Goal: Transaction & Acquisition: Purchase product/service

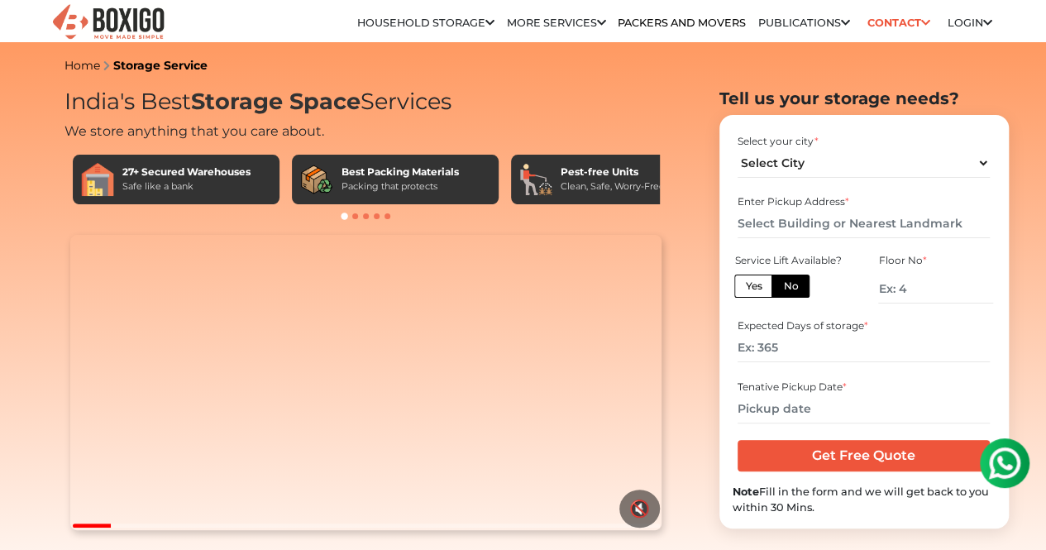
click at [748, 294] on label "Yes" at bounding box center [753, 286] width 38 height 23
click at [748, 289] on input "Yes" at bounding box center [750, 284] width 11 height 11
radio input "true"
click at [756, 236] on input "text" at bounding box center [864, 223] width 252 height 29
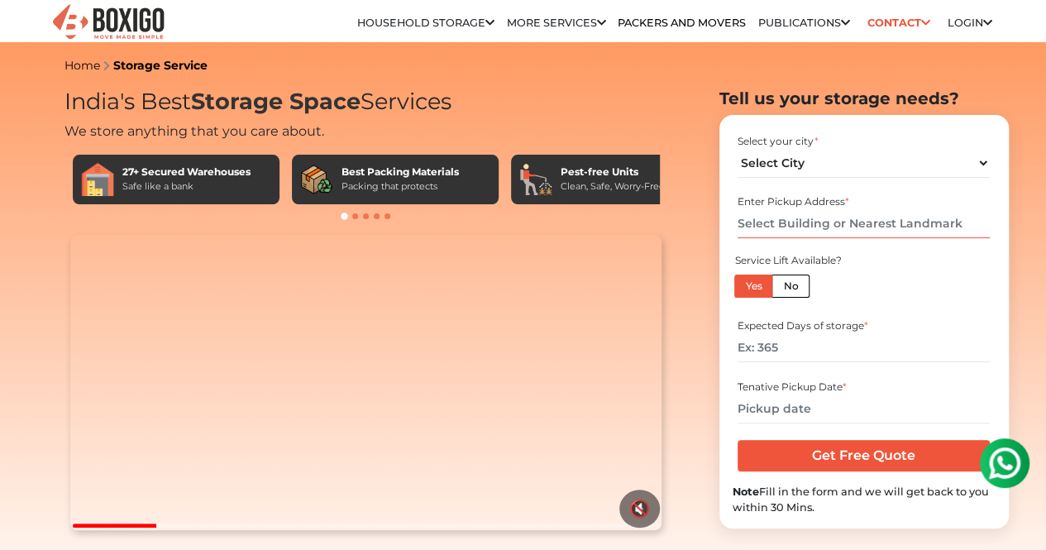
click at [756, 236] on input "text" at bounding box center [864, 223] width 252 height 29
type input "H"
click at [825, 170] on select "Select City [GEOGRAPHIC_DATA] [GEOGRAPHIC_DATA] [GEOGRAPHIC_DATA] [GEOGRAPHIC_D…" at bounding box center [864, 163] width 252 height 29
select select "[GEOGRAPHIC_DATA]"
click at [738, 155] on select "Select City [GEOGRAPHIC_DATA] [GEOGRAPHIC_DATA] [GEOGRAPHIC_DATA] [GEOGRAPHIC_D…" at bounding box center [864, 163] width 252 height 29
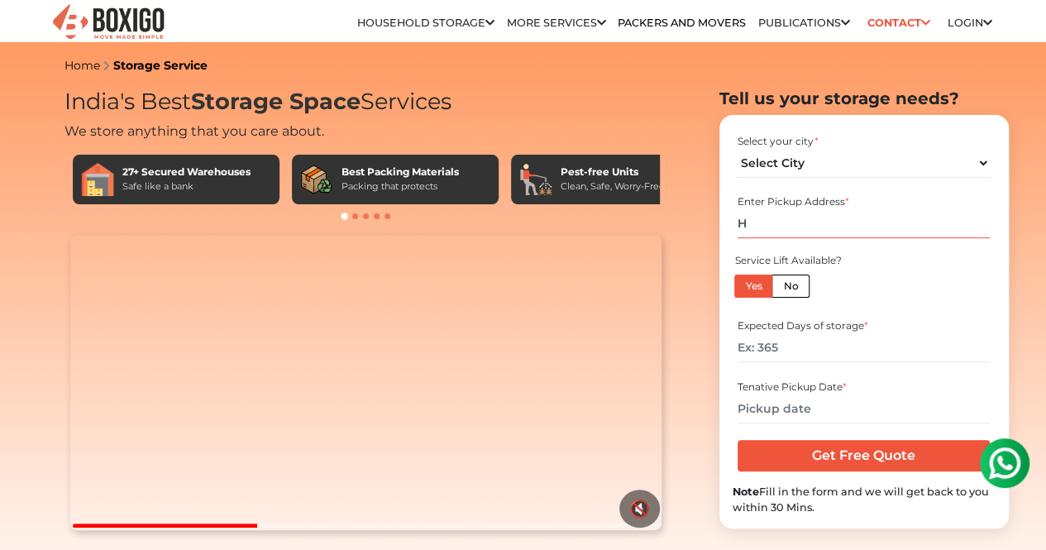
click at [786, 238] on input "H" at bounding box center [864, 223] width 252 height 29
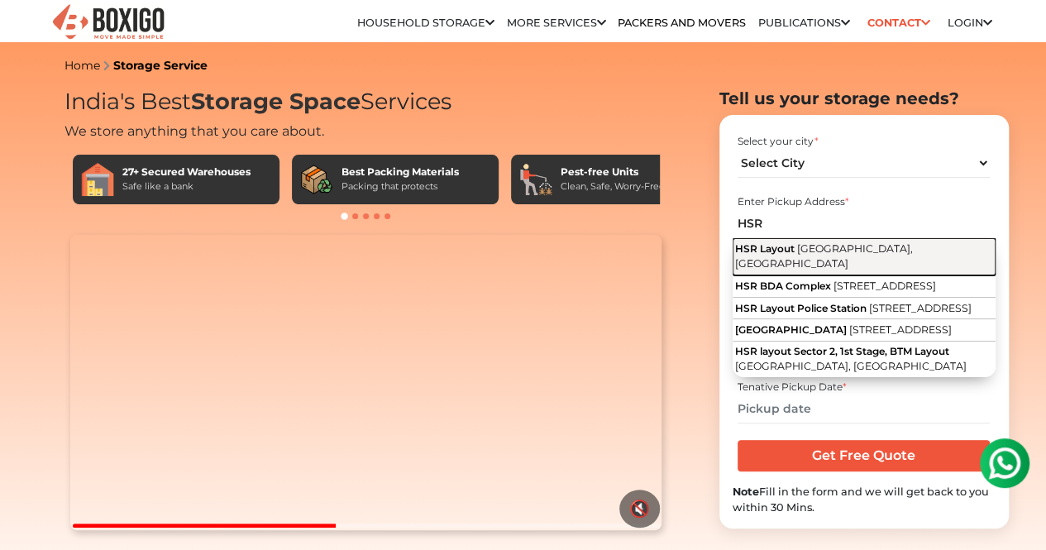
click at [791, 254] on span "HSR Layout" at bounding box center [765, 248] width 60 height 12
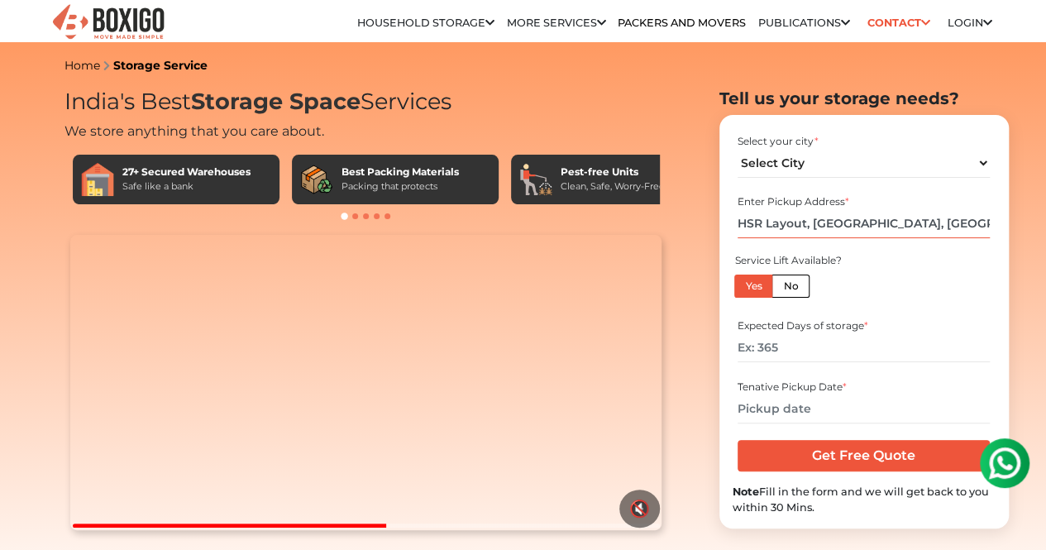
click at [865, 234] on input "HSR Layout, [GEOGRAPHIC_DATA], [GEOGRAPHIC_DATA]" at bounding box center [864, 223] width 252 height 29
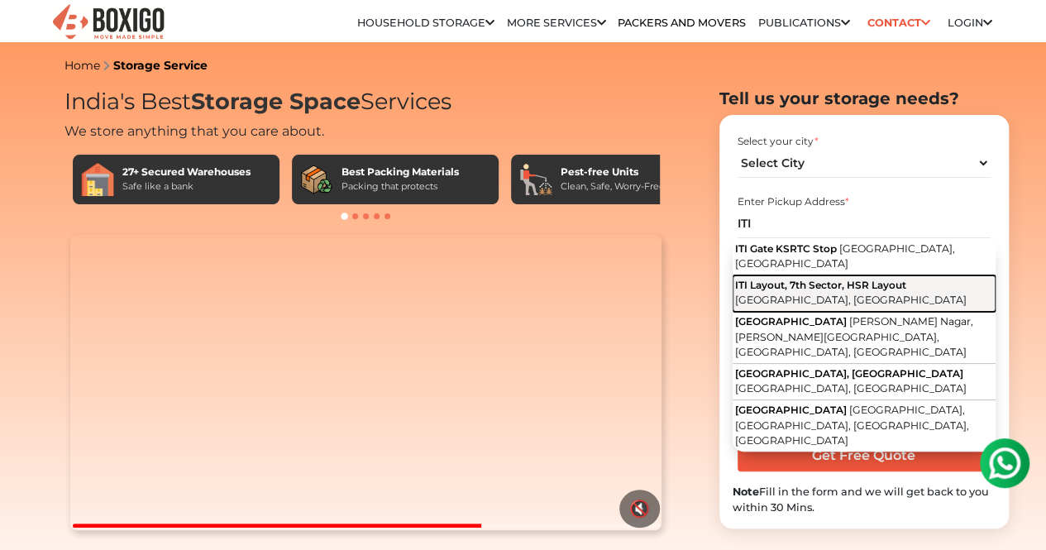
click at [863, 301] on button "[PERSON_NAME], 7th Sector, HSR Layout [GEOGRAPHIC_DATA], [GEOGRAPHIC_DATA]" at bounding box center [864, 293] width 263 height 36
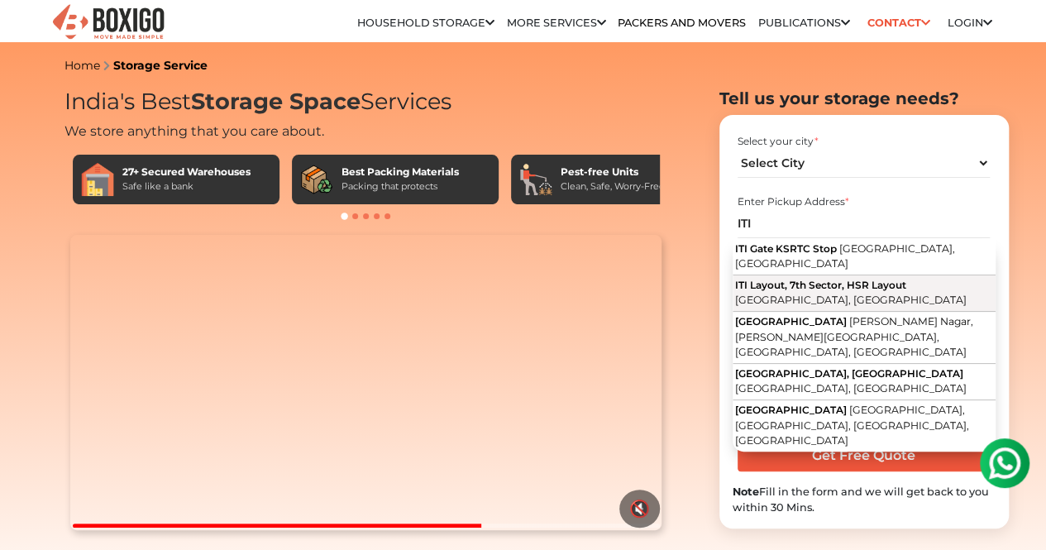
type input "ITI Layout, 7th Sector, HSR Layout, [GEOGRAPHIC_DATA], [GEOGRAPHIC_DATA]"
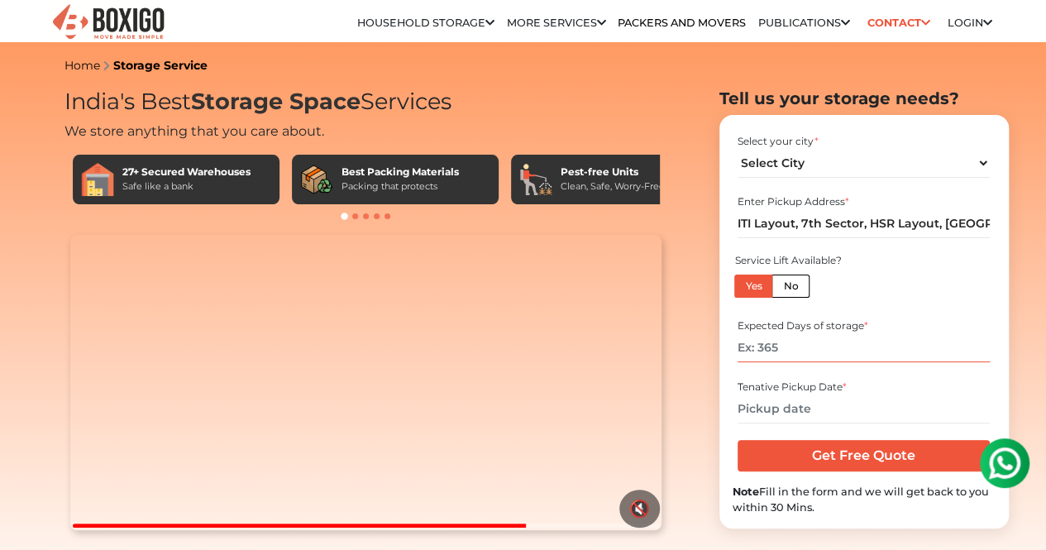
click at [899, 359] on input "number" at bounding box center [864, 347] width 252 height 29
type input "2"
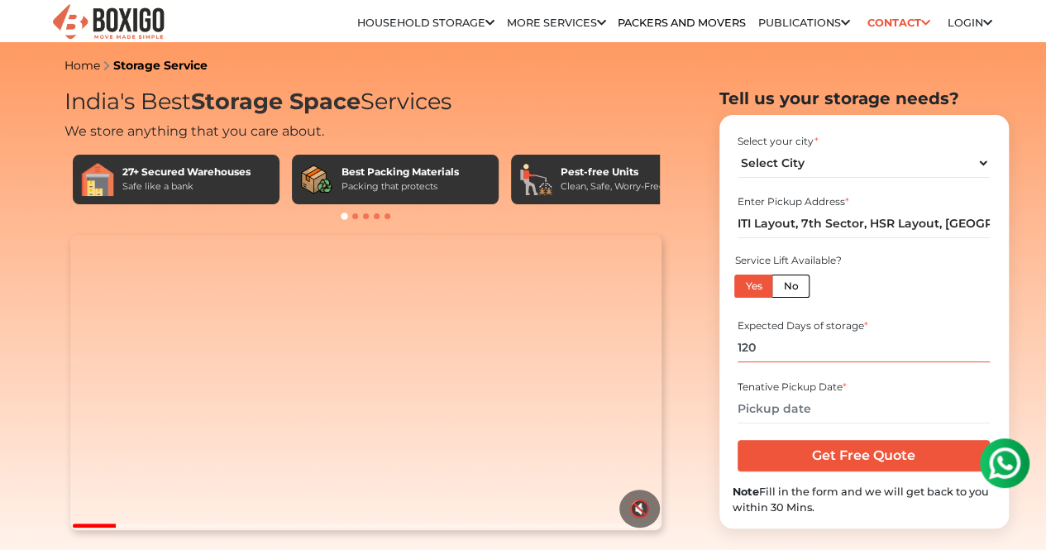
type input "120"
click at [830, 417] on input "text" at bounding box center [864, 408] width 252 height 29
click at [786, 418] on input "text" at bounding box center [864, 408] width 252 height 29
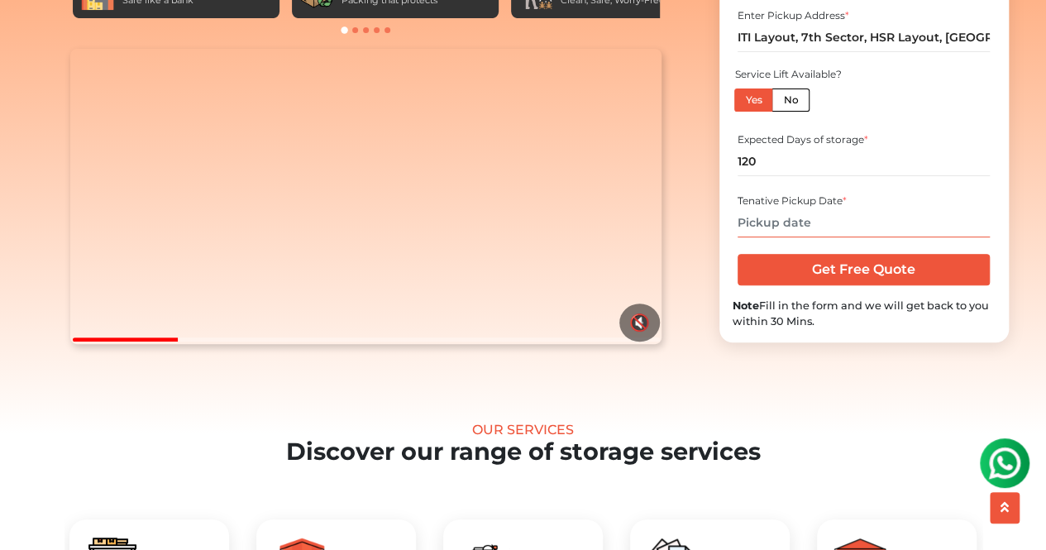
scroll to position [257, 0]
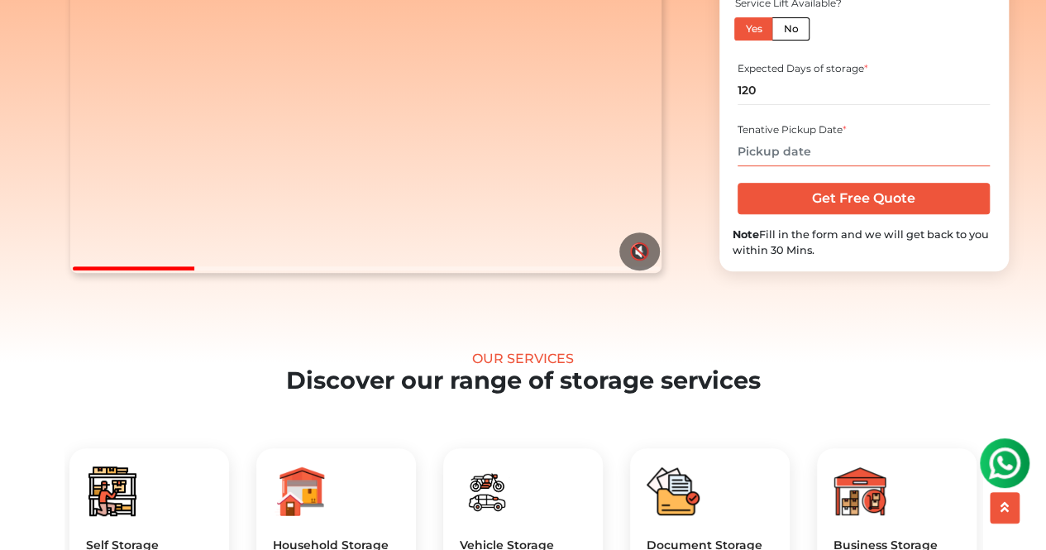
click at [798, 166] on input "text" at bounding box center [864, 151] width 252 height 29
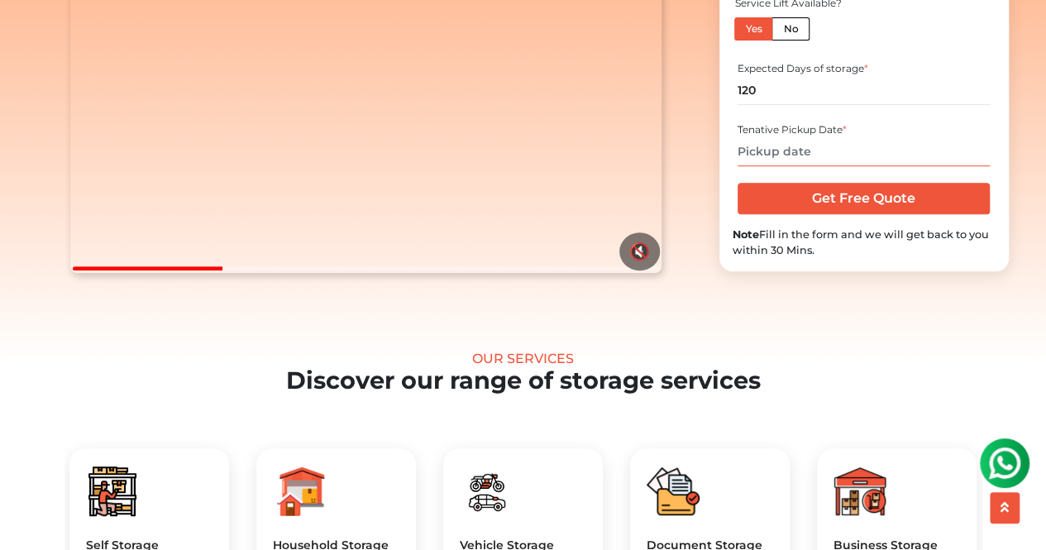
click at [798, 166] on input "text" at bounding box center [864, 151] width 252 height 29
type input "31S"
type input "31 08"
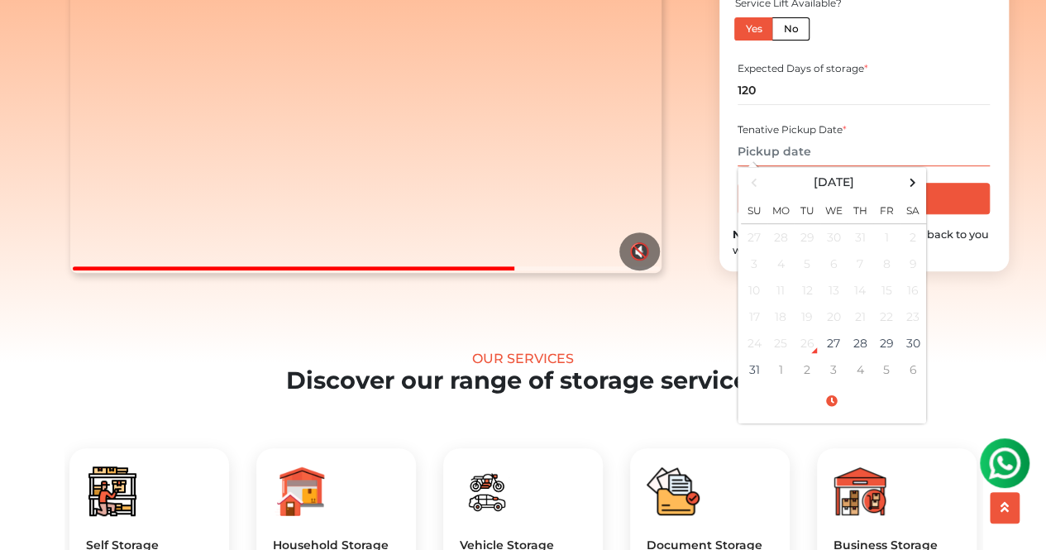
click at [831, 166] on input "text" at bounding box center [864, 151] width 252 height 29
click at [749, 383] on td "31" at bounding box center [754, 369] width 26 height 26
click at [857, 166] on input "[DATE] 12:00 AM" at bounding box center [864, 151] width 252 height 29
click at [760, 383] on td "31" at bounding box center [754, 369] width 26 height 26
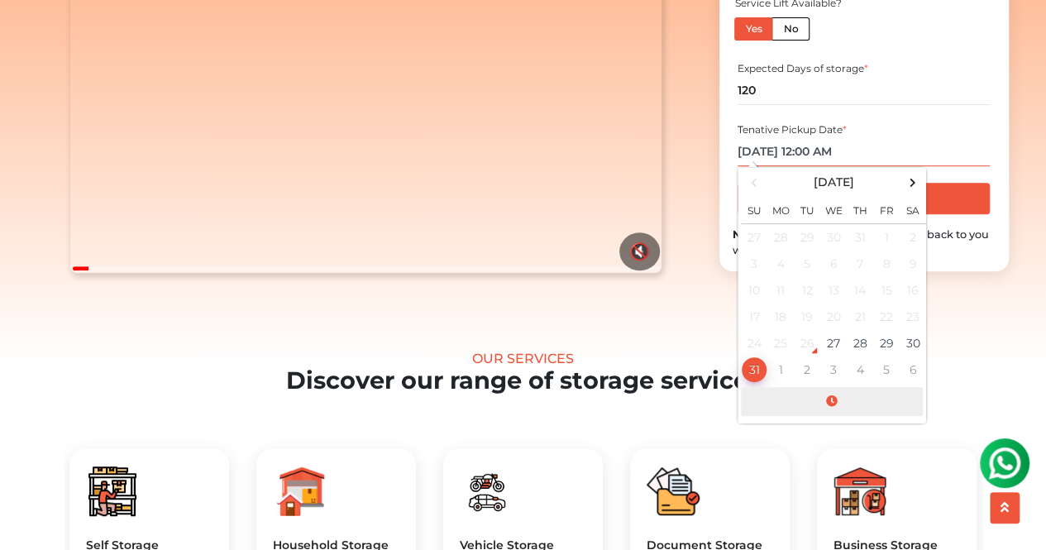
click at [832, 416] on span at bounding box center [832, 401] width 182 height 29
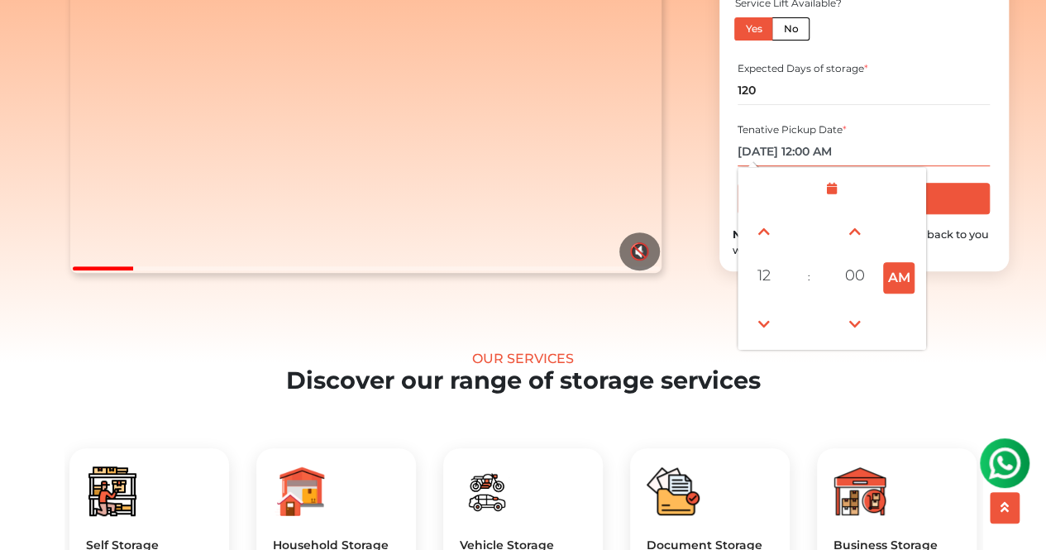
click at [893, 294] on button "AM" at bounding box center [898, 277] width 31 height 31
type input "[DATE] 12:00 PM"
click at [825, 203] on span at bounding box center [832, 188] width 182 height 29
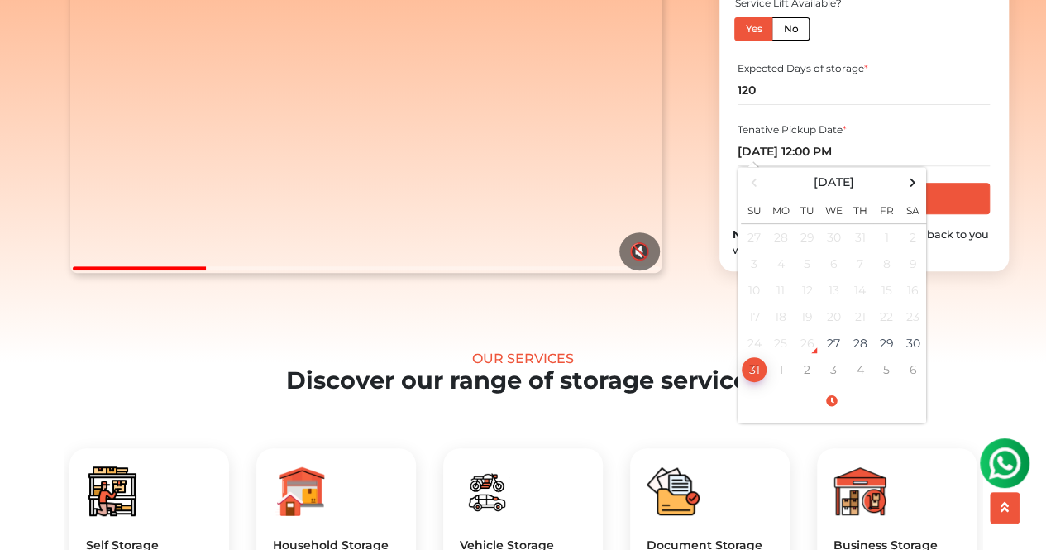
click at [897, 137] on div "Tenative Pickup Date *" at bounding box center [864, 129] width 252 height 15
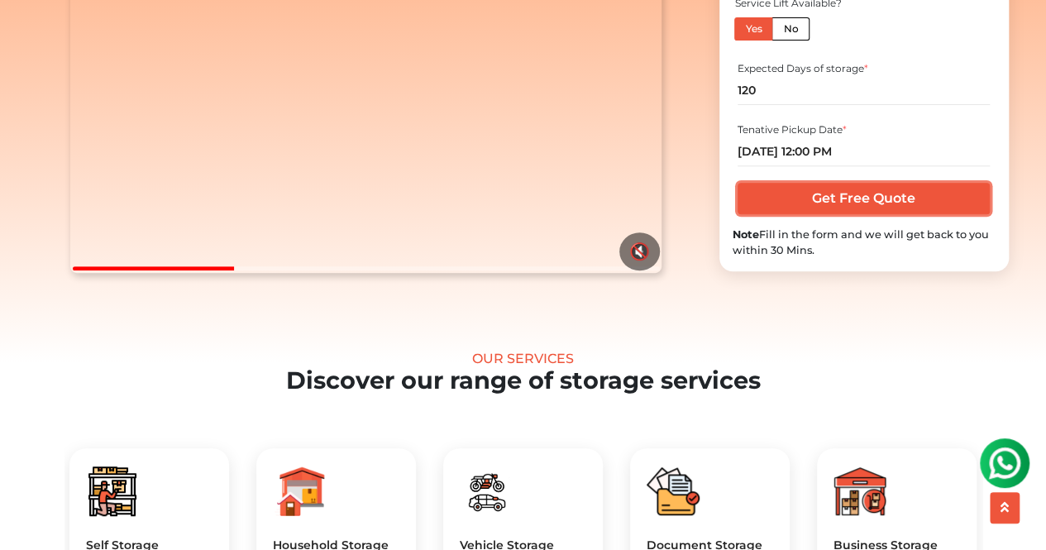
click at [939, 214] on input "Get Free Quote" at bounding box center [864, 198] width 252 height 31
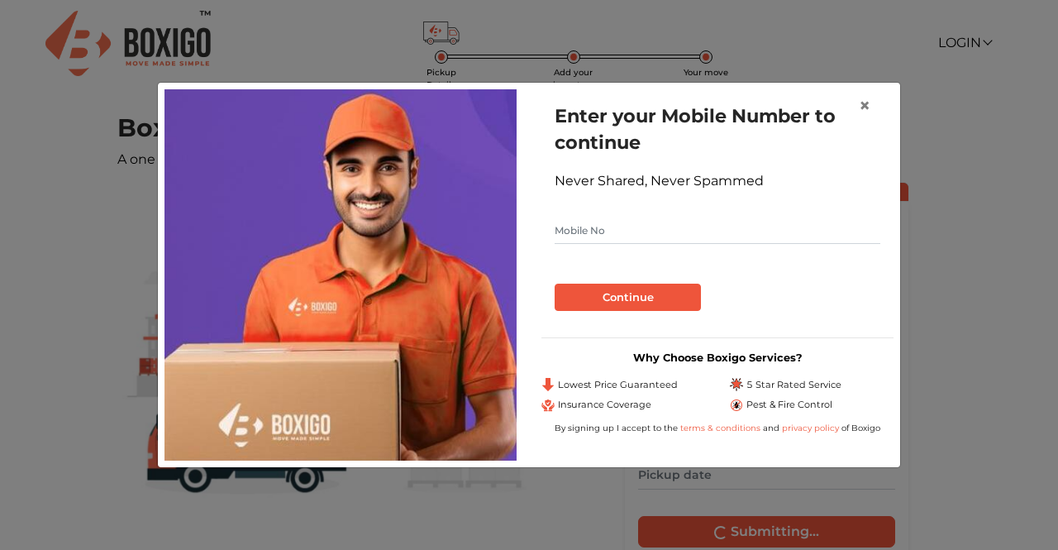
click at [579, 243] on input "text" at bounding box center [718, 230] width 326 height 26
click at [865, 107] on span "×" at bounding box center [865, 105] width 12 height 24
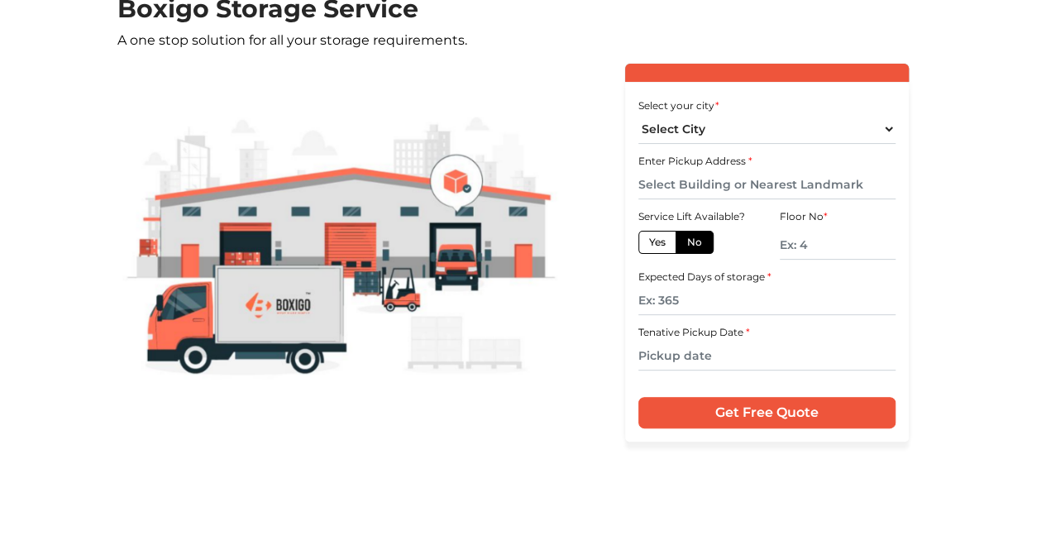
scroll to position [145, 0]
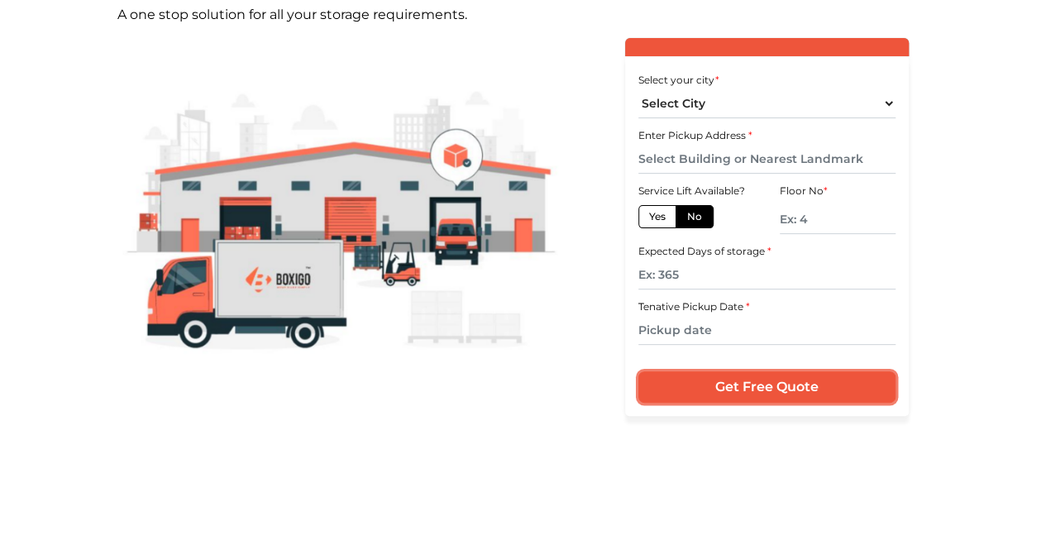
click at [701, 389] on input "Get Free Quote" at bounding box center [767, 386] width 258 height 31
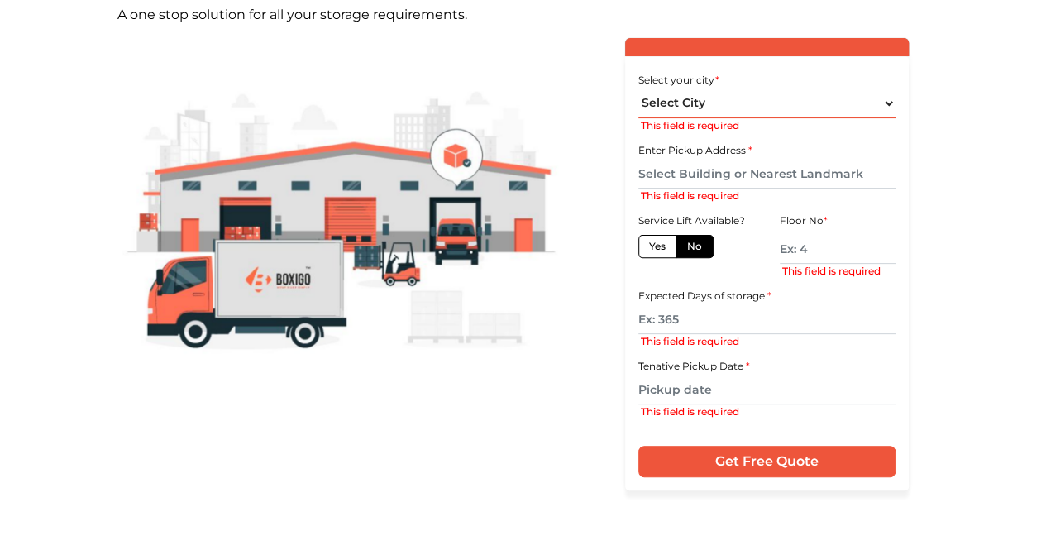
click at [713, 112] on select "Select City Bangalore Bengaluru Bhopal Bhubaneswar Chennai Coimbatore Cuttack D…" at bounding box center [767, 103] width 258 height 29
select select "[GEOGRAPHIC_DATA]"
click at [638, 89] on select "Select City Bangalore Bengaluru Bhopal Bhubaneswar Chennai Coimbatore Cuttack D…" at bounding box center [767, 103] width 258 height 29
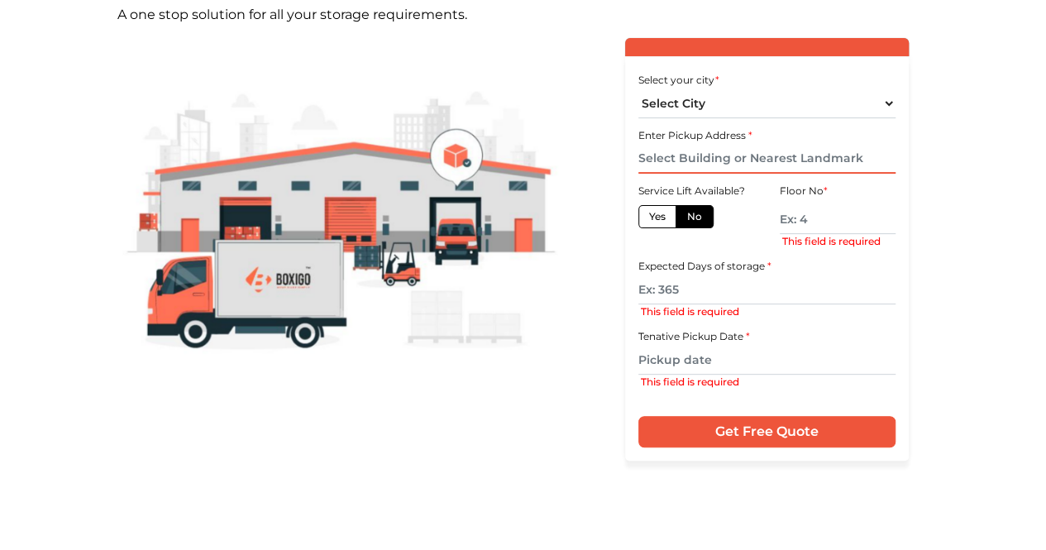
click at [726, 145] on input "text" at bounding box center [767, 159] width 258 height 29
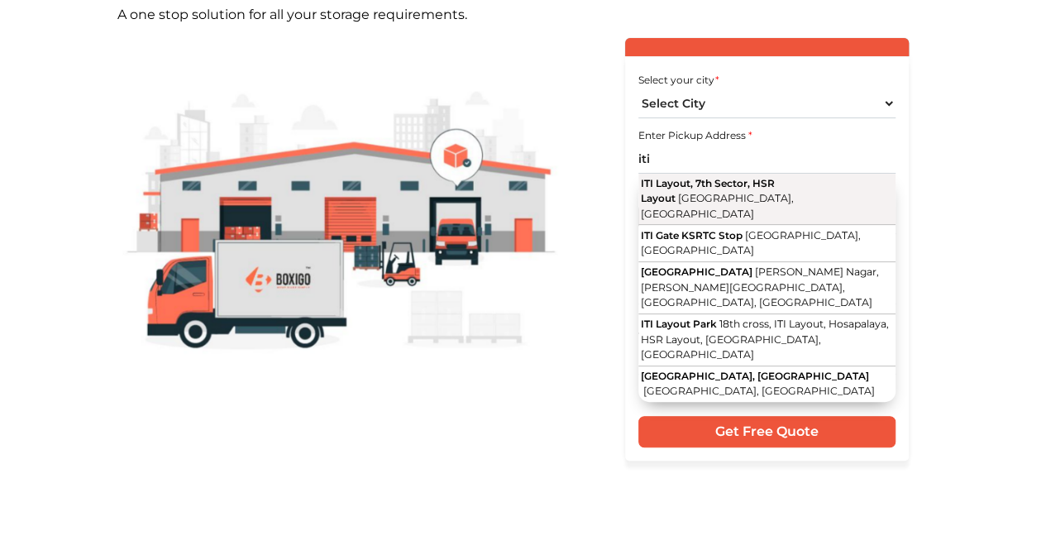
click at [726, 183] on span "ITI Layout, 7th Sector, HSR Layout" at bounding box center [708, 190] width 134 height 27
type input "ITI Layout, 7th Sector, HSR Layout, [GEOGRAPHIC_DATA], [GEOGRAPHIC_DATA]"
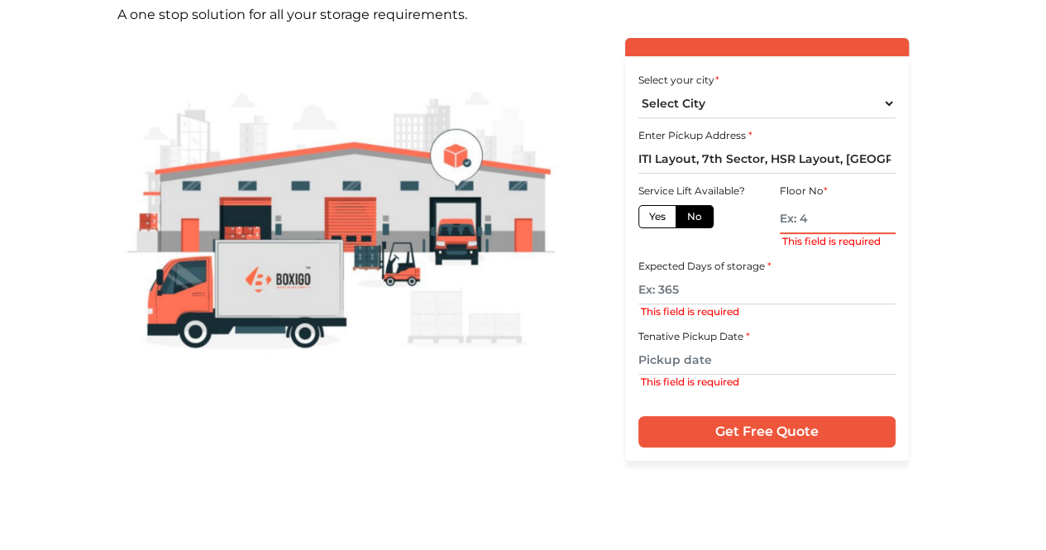
click at [815, 227] on input "text" at bounding box center [838, 219] width 117 height 29
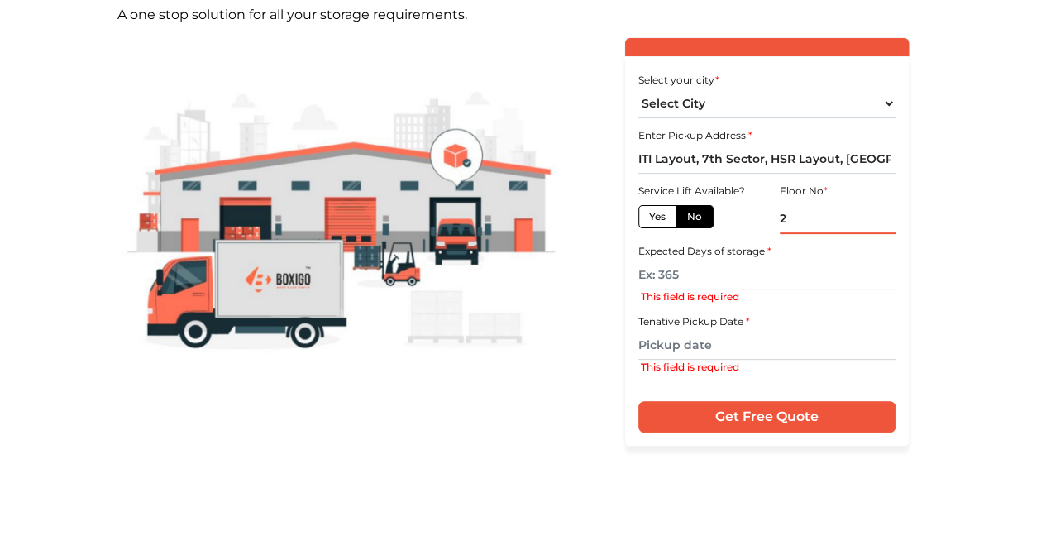
type input "2"
click at [770, 280] on input "text" at bounding box center [767, 274] width 258 height 29
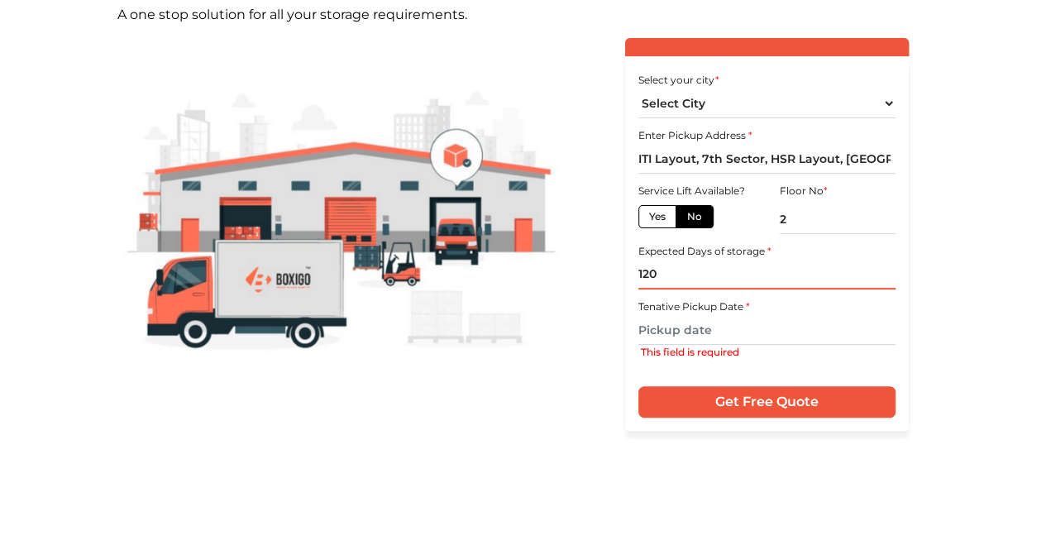
type input "120"
click at [700, 348] on div "This field is required" at bounding box center [768, 352] width 255 height 15
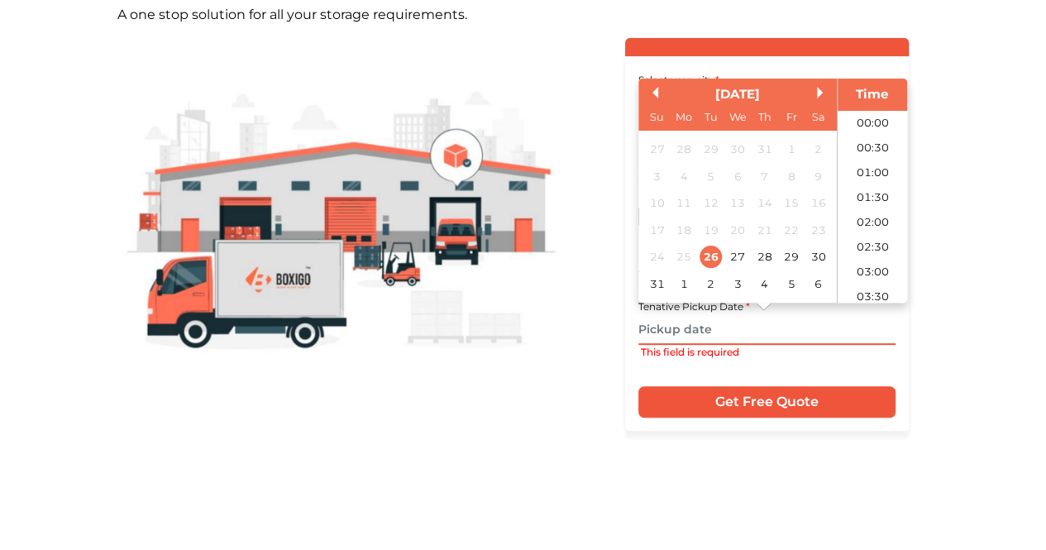
scroll to position [810, 0]
click at [700, 341] on input "text" at bounding box center [767, 330] width 258 height 29
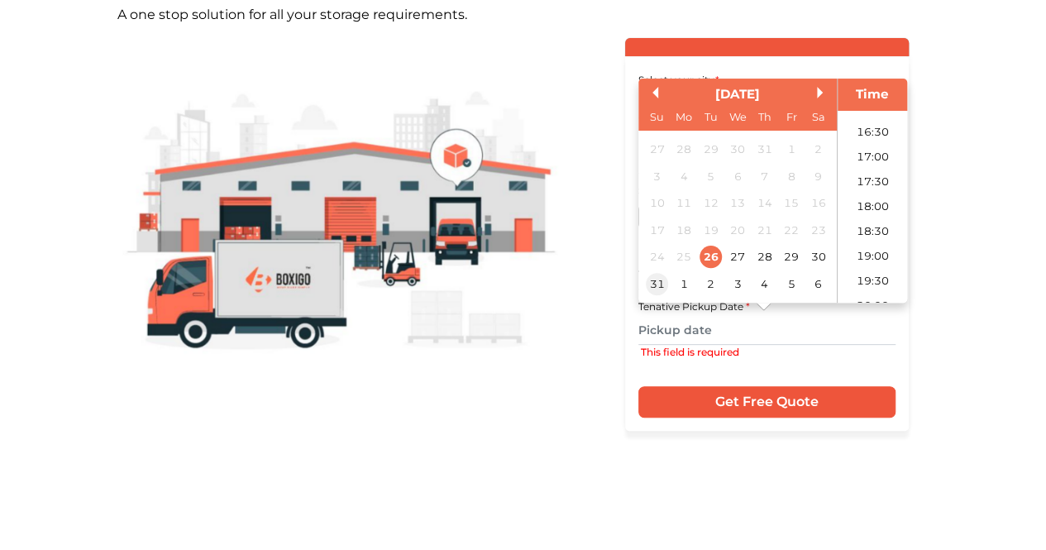
click at [657, 288] on div "31" at bounding box center [657, 283] width 22 height 22
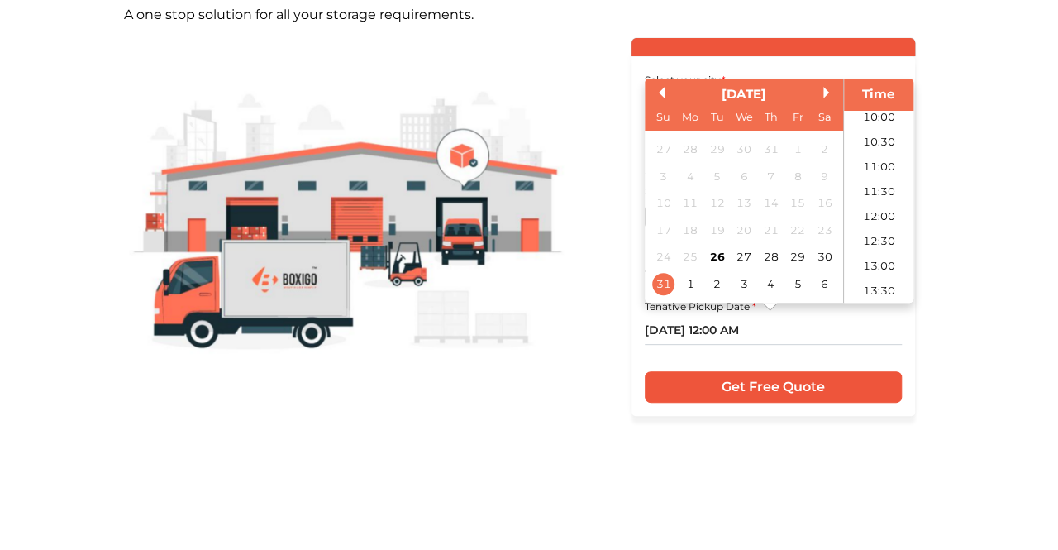
scroll to position [475, 0]
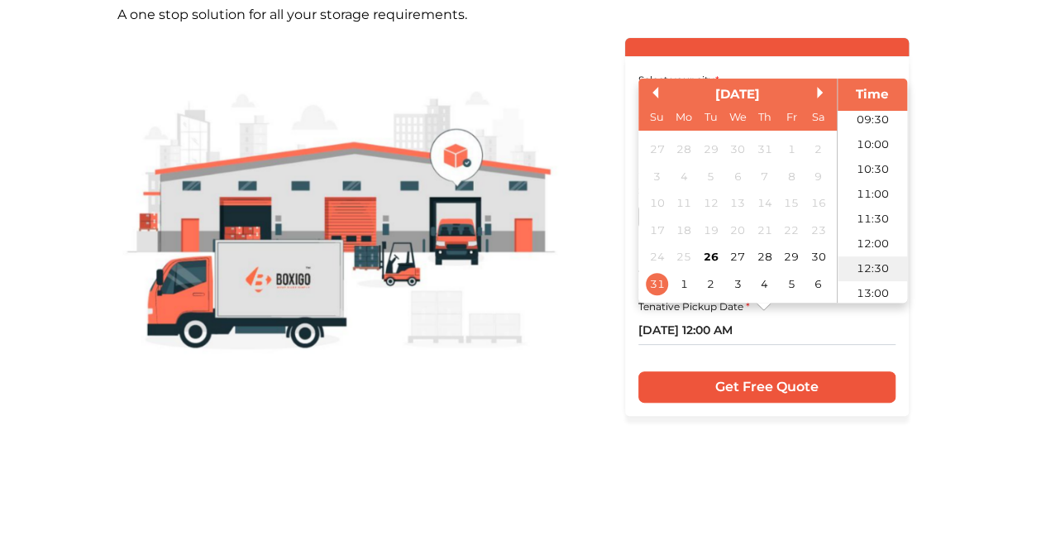
click at [870, 265] on li "12:30" at bounding box center [873, 268] width 70 height 25
type input "31/08/2025 12:30 PM"
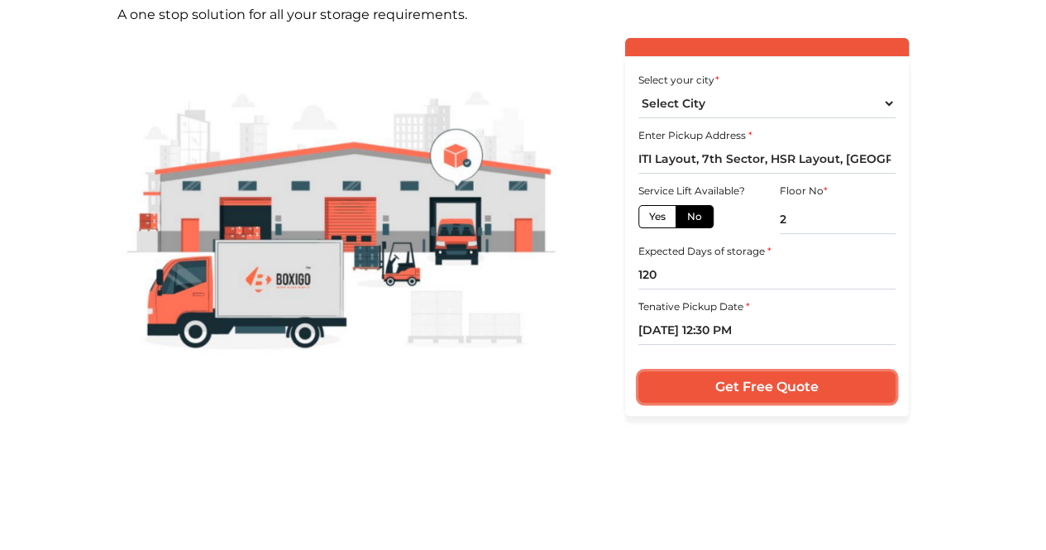
click at [751, 386] on input "Get Free Quote" at bounding box center [767, 386] width 258 height 31
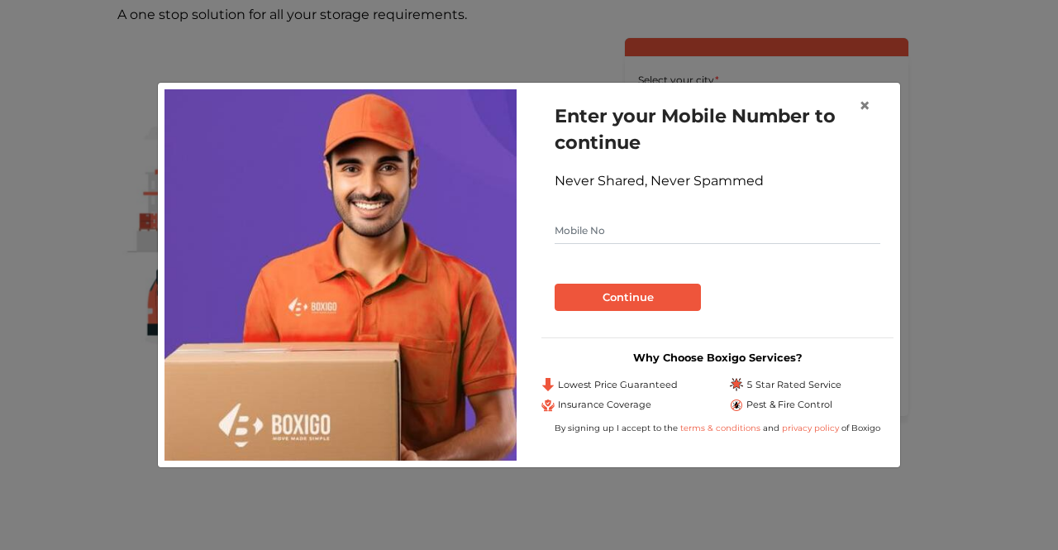
click at [642, 231] on input "text" at bounding box center [718, 230] width 326 height 26
type input "9916395942"
click at [630, 297] on button "Continue" at bounding box center [628, 298] width 146 height 28
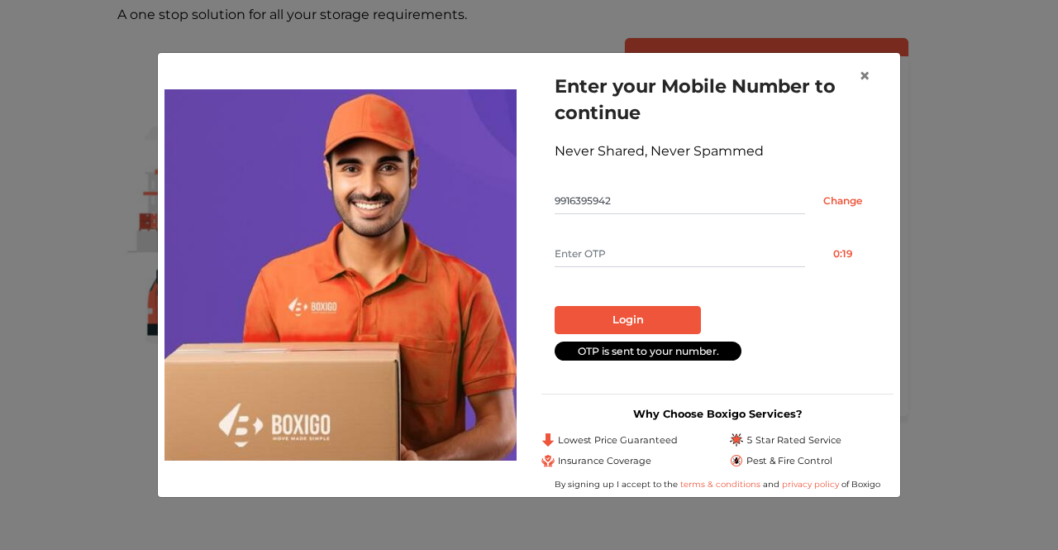
drag, startPoint x: 624, startPoint y: 229, endPoint x: 600, endPoint y: 259, distance: 38.2
click at [600, 259] on form "Enter your Mobile Number to continue Never Shared, Never Spammed 9916395942 Cha…" at bounding box center [718, 216] width 326 height 287
click at [600, 259] on input "text" at bounding box center [680, 254] width 251 height 26
type input "2081"
click at [609, 325] on button "Login" at bounding box center [628, 320] width 146 height 28
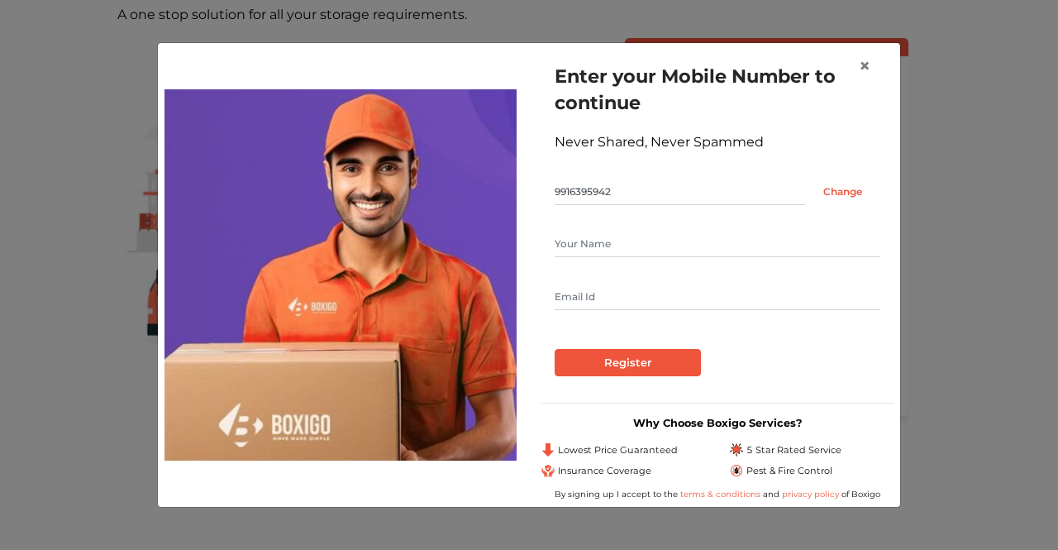
click at [581, 244] on input "text" at bounding box center [718, 244] width 326 height 26
type input "Neha"
click at [576, 296] on input "text" at bounding box center [718, 297] width 326 height 26
type input "kunjilwar.neha@gmail.com"
click at [610, 371] on input "Register" at bounding box center [628, 363] width 146 height 28
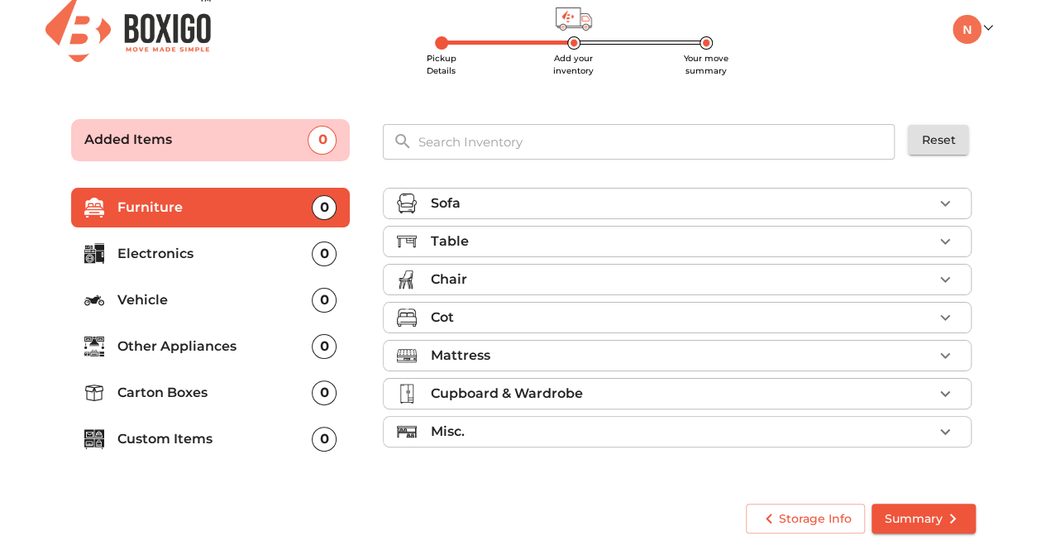
scroll to position [13, 0]
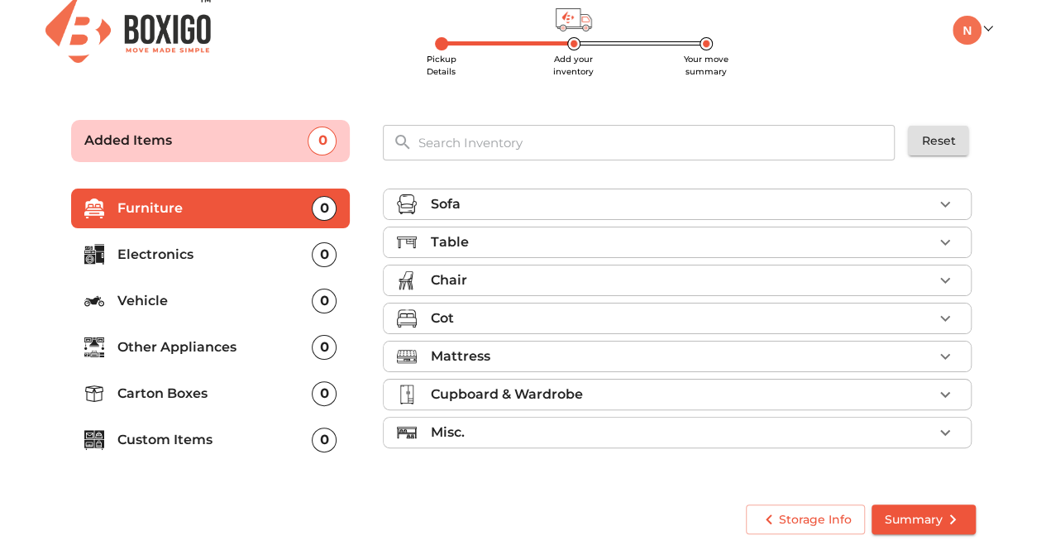
click at [472, 353] on p "Mattress" at bounding box center [460, 356] width 60 height 20
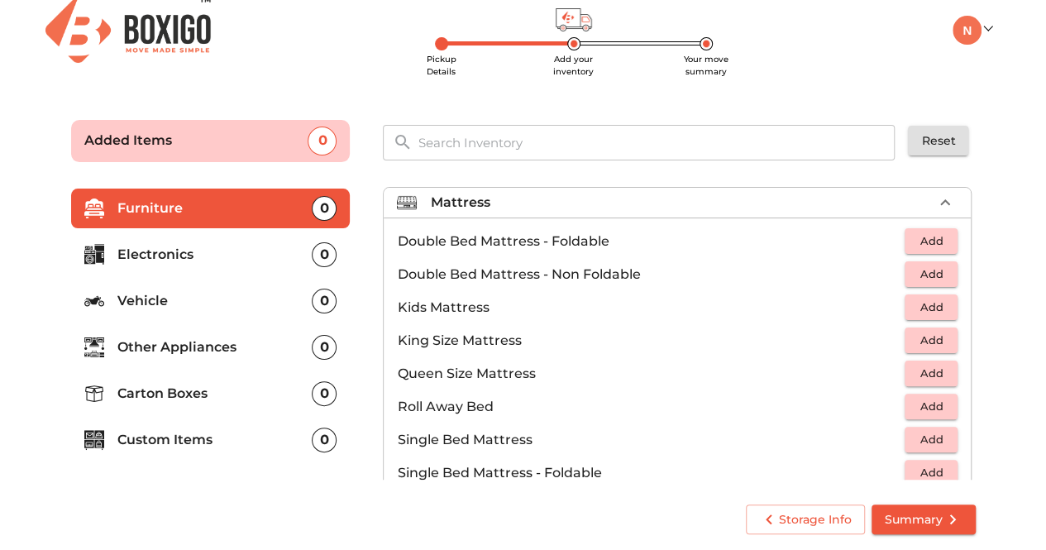
scroll to position [170, 0]
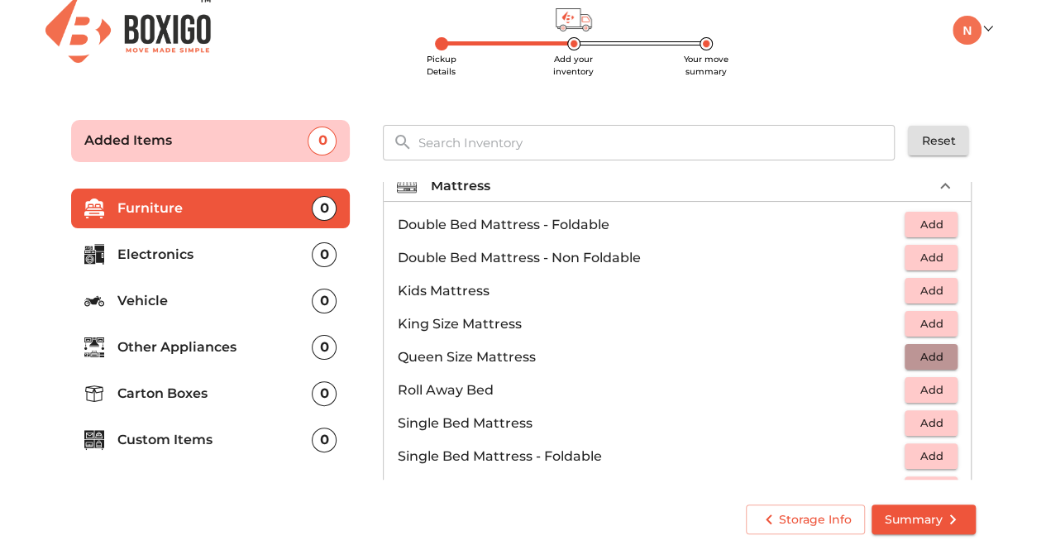
click at [934, 347] on span "Add" at bounding box center [931, 356] width 36 height 19
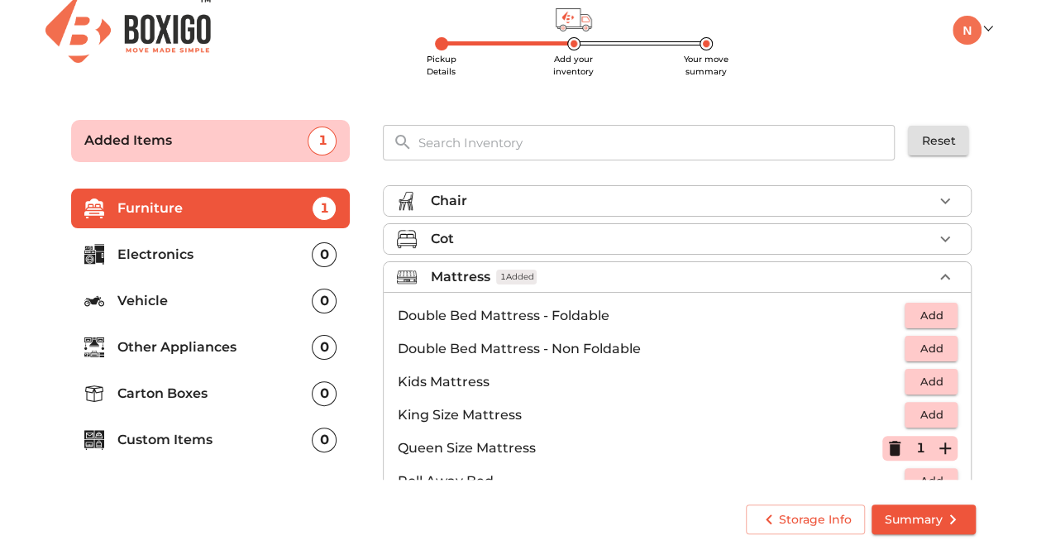
scroll to position [83, 0]
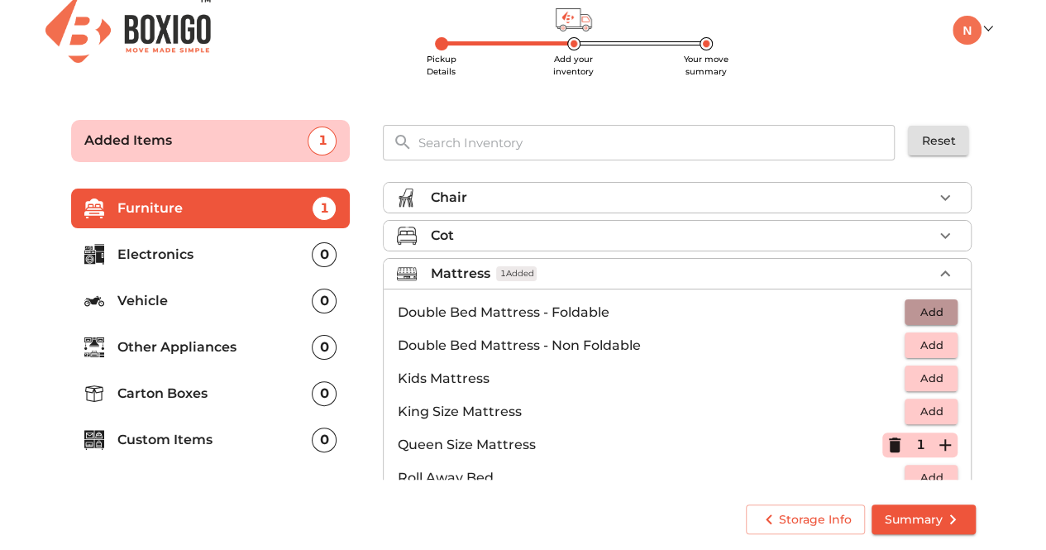
click at [931, 303] on span "Add" at bounding box center [931, 312] width 36 height 19
click at [182, 262] on p "Electronics" at bounding box center [214, 255] width 195 height 20
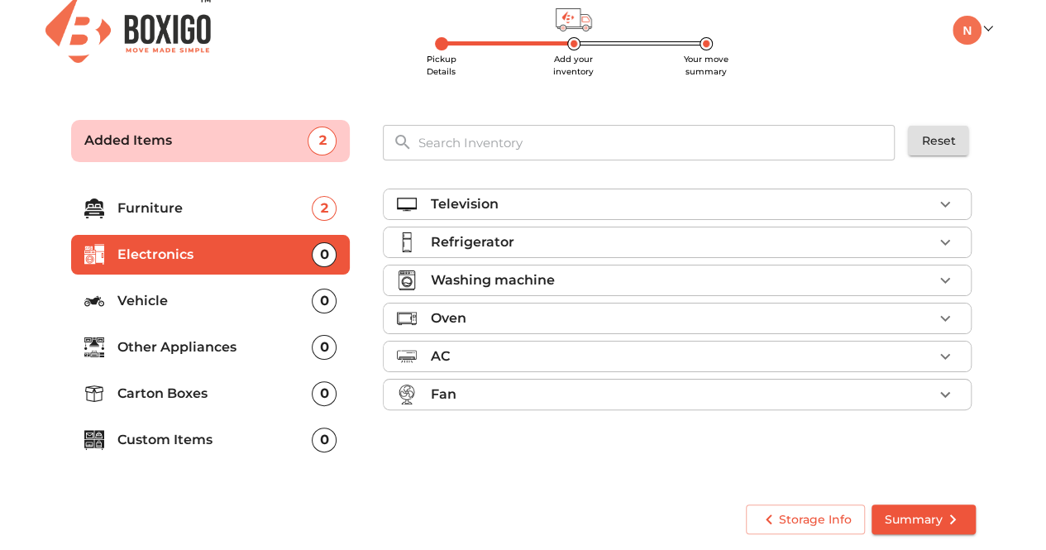
scroll to position [0, 0]
drag, startPoint x: 181, startPoint y: 274, endPoint x: 164, endPoint y: 295, distance: 27.6
click at [164, 295] on ul "Furniture 2 Electronics 0 Vehicle 0 Other Appliances 0 Carton Boxes 0 Custom It…" at bounding box center [210, 327] width 279 height 291
click at [164, 295] on p "Vehicle" at bounding box center [214, 301] width 195 height 20
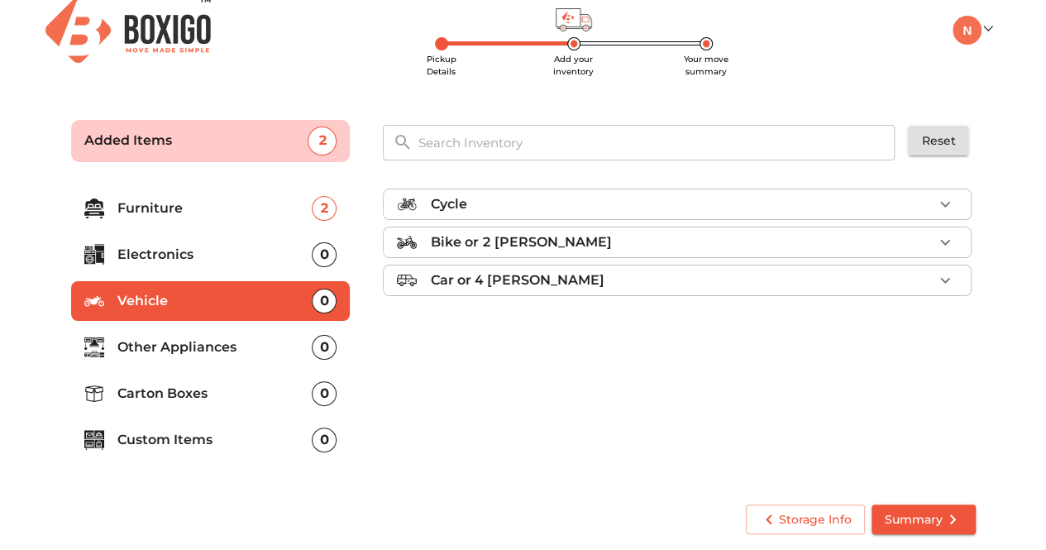
click at [152, 351] on p "Other Appliances" at bounding box center [214, 347] width 195 height 20
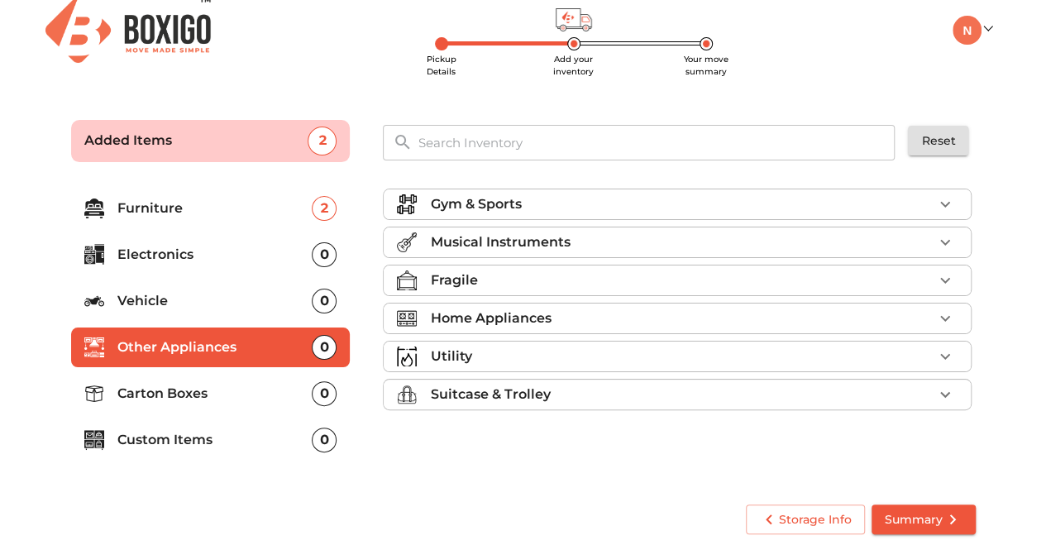
click at [496, 320] on p "Home Appliances" at bounding box center [490, 318] width 121 height 20
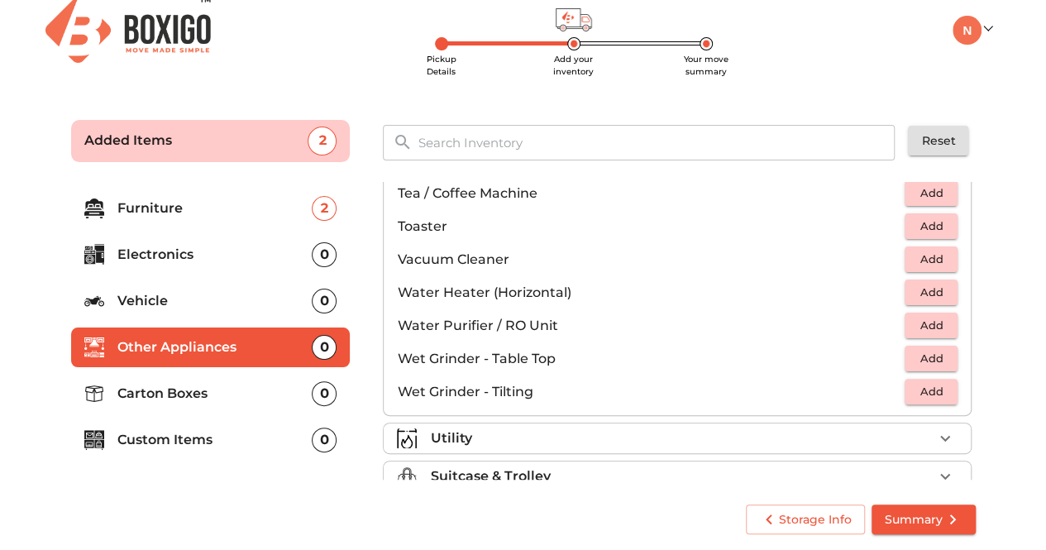
scroll to position [1144, 0]
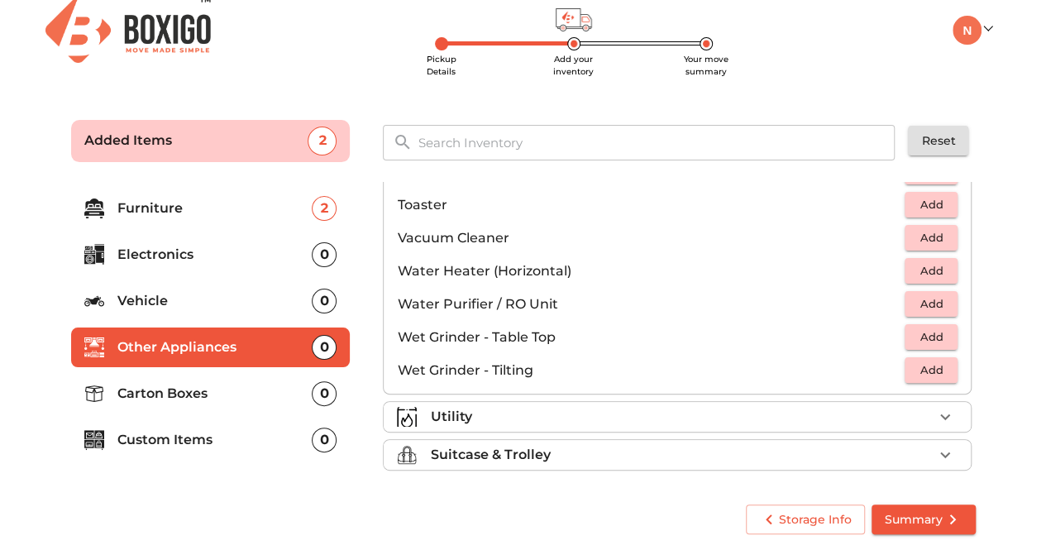
click at [217, 394] on p "Carton Boxes" at bounding box center [214, 394] width 195 height 20
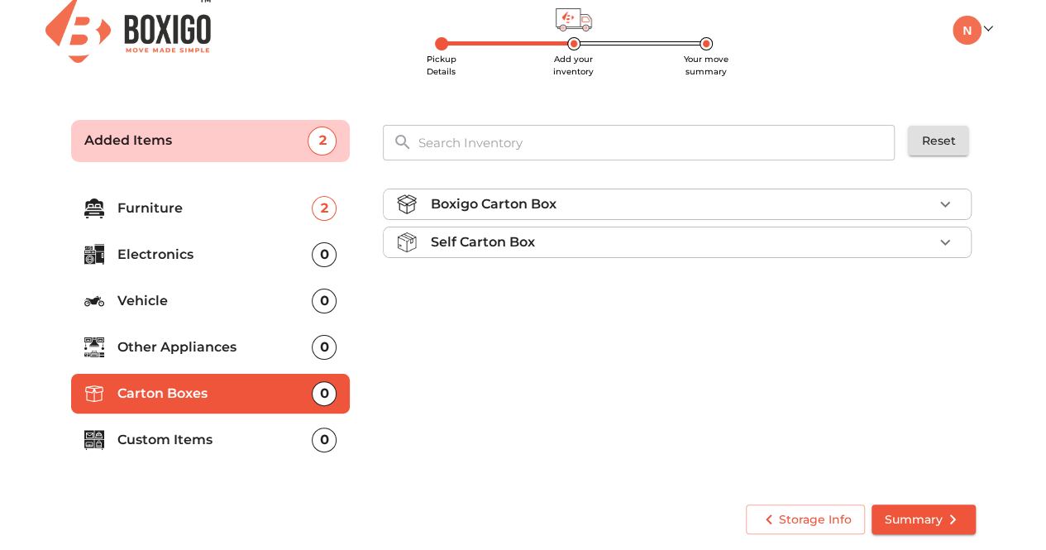
scroll to position [0, 0]
click at [505, 241] on p "Self Carton Box" at bounding box center [482, 242] width 104 height 20
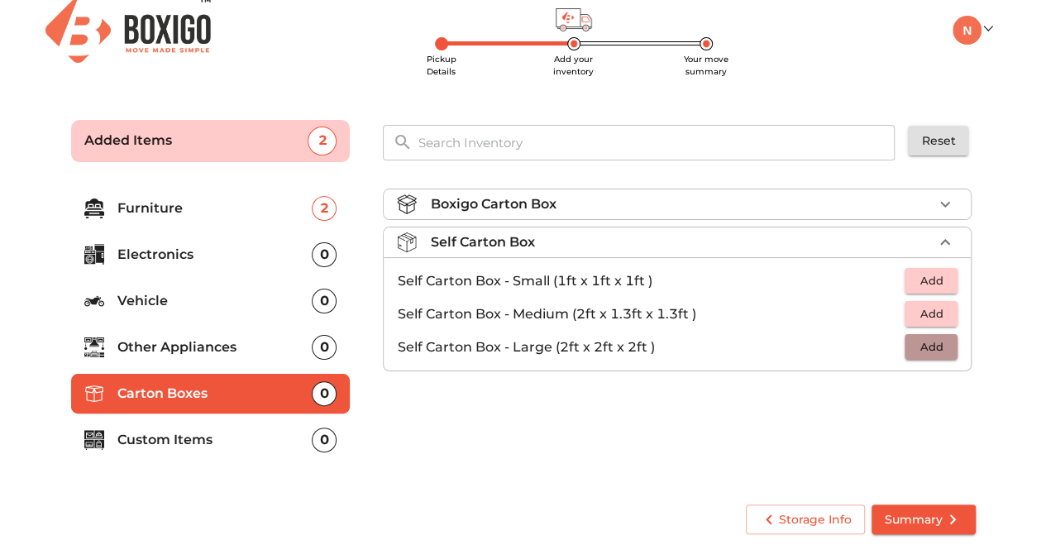
click at [939, 347] on span "Add" at bounding box center [931, 346] width 36 height 19
click at [946, 345] on icon "button" at bounding box center [945, 348] width 12 height 12
click at [891, 347] on icon "button" at bounding box center [895, 347] width 20 height 20
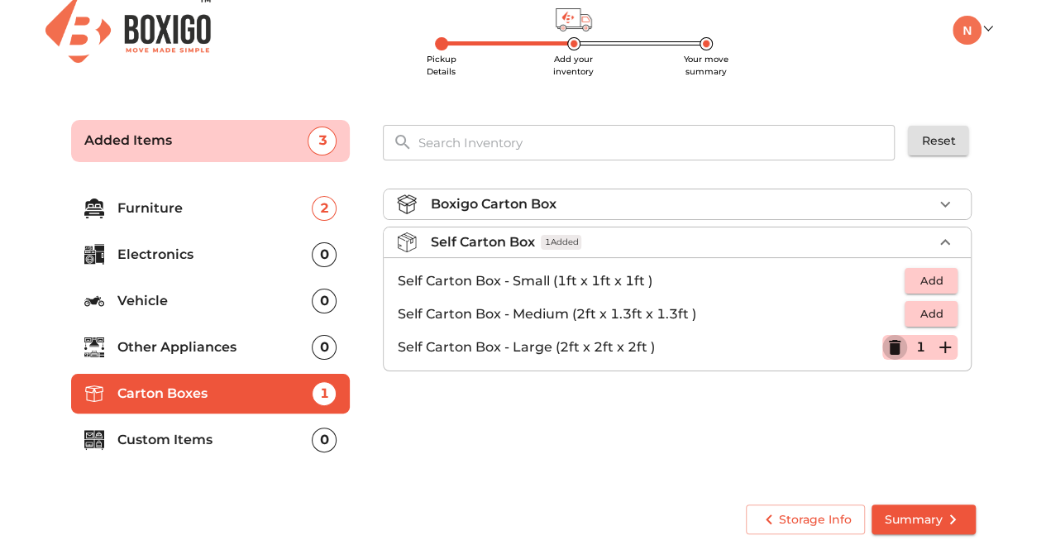
click at [891, 347] on icon "button" at bounding box center [895, 347] width 12 height 15
click at [943, 201] on icon "button" at bounding box center [945, 204] width 20 height 20
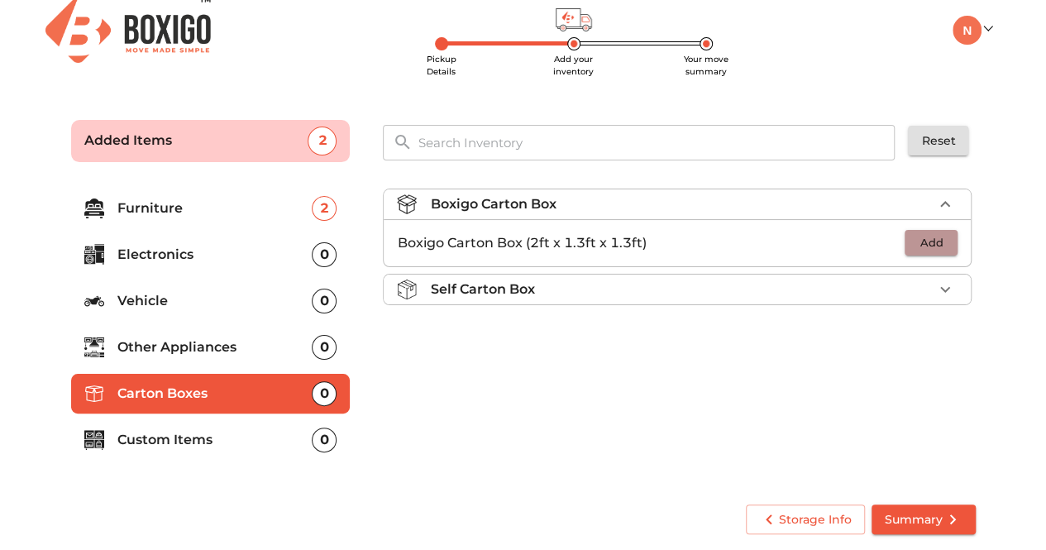
click at [926, 246] on span "Add" at bounding box center [931, 242] width 36 height 19
click at [943, 241] on icon "button" at bounding box center [945, 243] width 12 height 12
click at [216, 441] on p "Custom Items" at bounding box center [214, 440] width 195 height 20
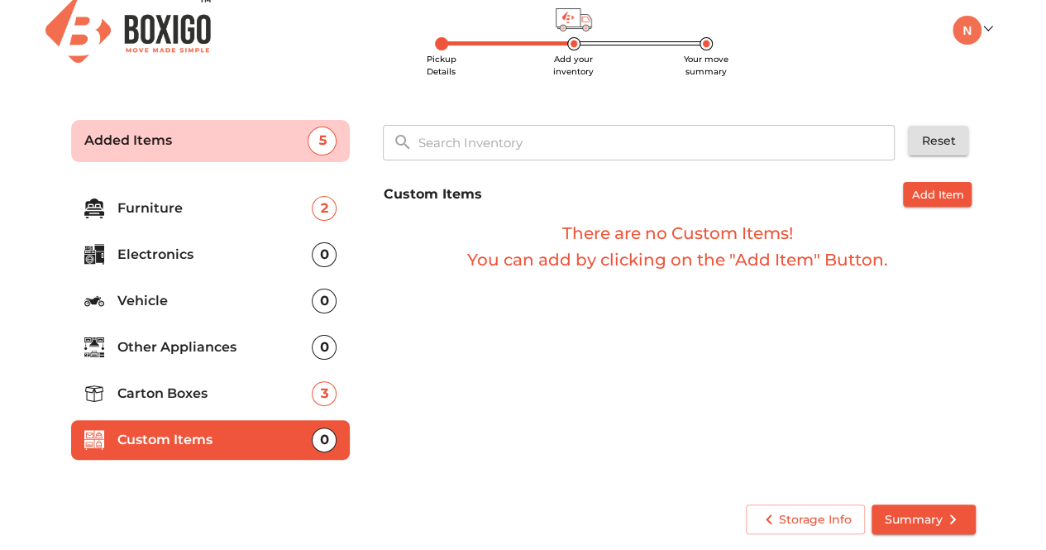
click at [278, 404] on li "Carton Boxes 3" at bounding box center [210, 394] width 279 height 40
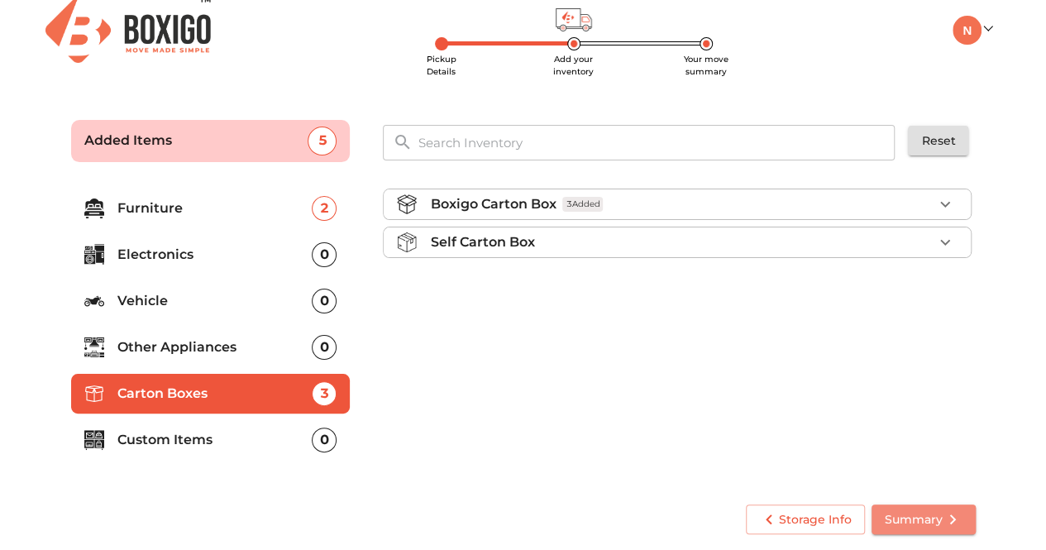
click at [908, 514] on span "Summary" at bounding box center [924, 519] width 78 height 21
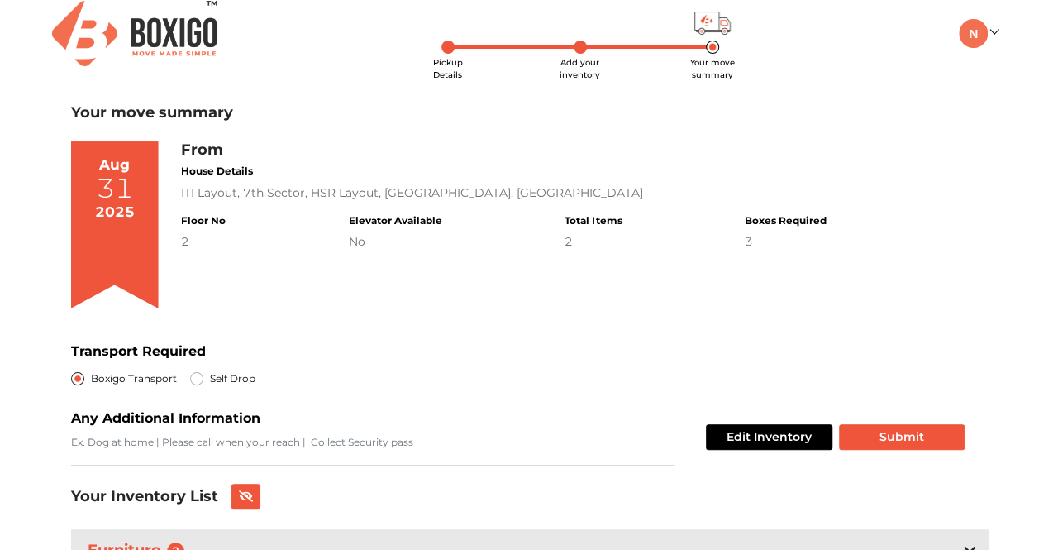
scroll to position [154, 0]
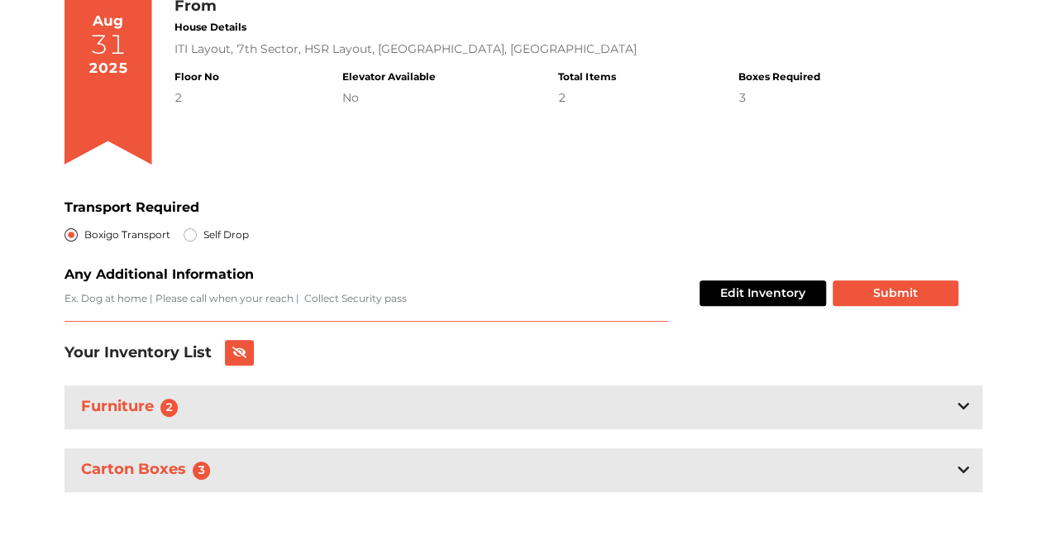
click at [456, 308] on textarea "Transport Required" at bounding box center [366, 306] width 604 height 31
click at [958, 265] on div "Edit Inventory Submit" at bounding box center [838, 293] width 314 height 57
click at [412, 260] on div "Your move summary Aug 31 2025 From House Details ITI Layout, 7th Sector, HSR La…" at bounding box center [523, 255] width 918 height 590
click at [279, 300] on textarea "Transport Required" at bounding box center [366, 306] width 604 height 31
click at [887, 298] on button "Submit" at bounding box center [896, 293] width 126 height 26
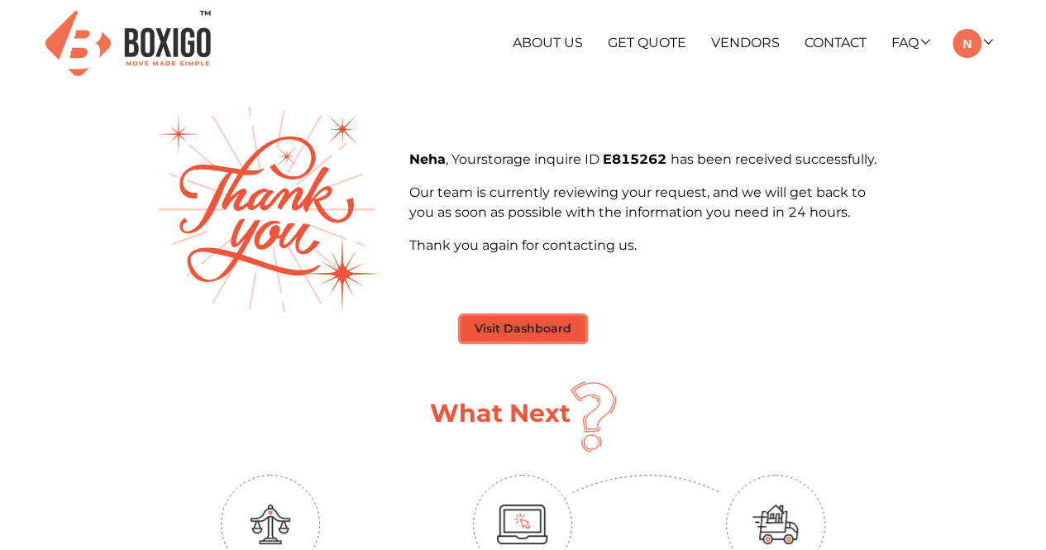
click at [541, 322] on button "Visit Dashboard" at bounding box center [523, 329] width 125 height 26
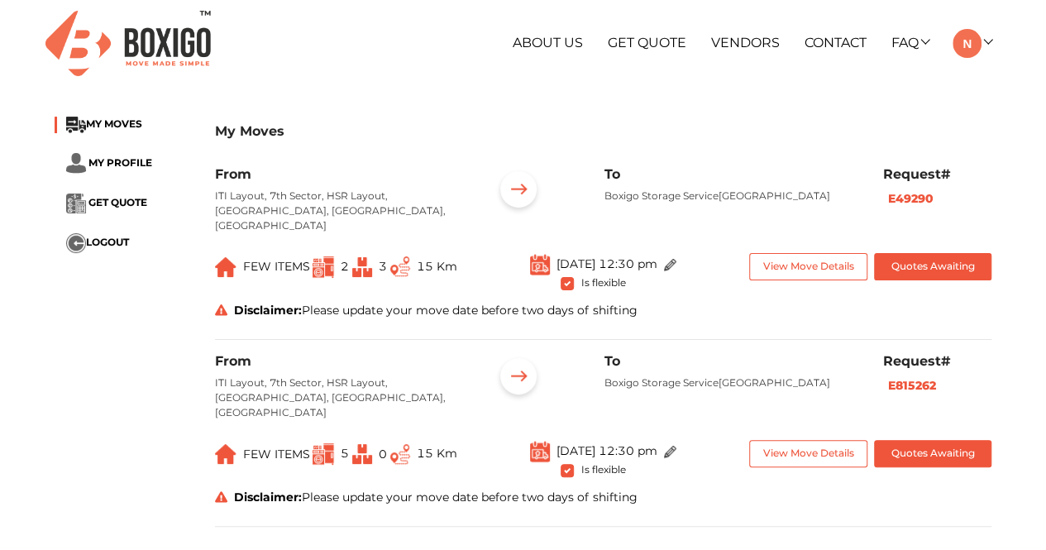
drag, startPoint x: 1041, startPoint y: 257, endPoint x: 1048, endPoint y: 297, distance: 40.2
click at [1046, 297] on html "+91 88844 48117 RELOCATION STORAGE SPACE About Us Get Quote Vendors Contact FAQ…" at bounding box center [523, 275] width 1046 height 550
click at [61, 281] on div "My Moves MY MOVES MY PROFILE GET QUOTE LOGOUT My Moves From ITI Layout, 7th Sec…" at bounding box center [523, 329] width 962 height 444
click at [98, 208] on span "GET QUOTE" at bounding box center [117, 203] width 59 height 12
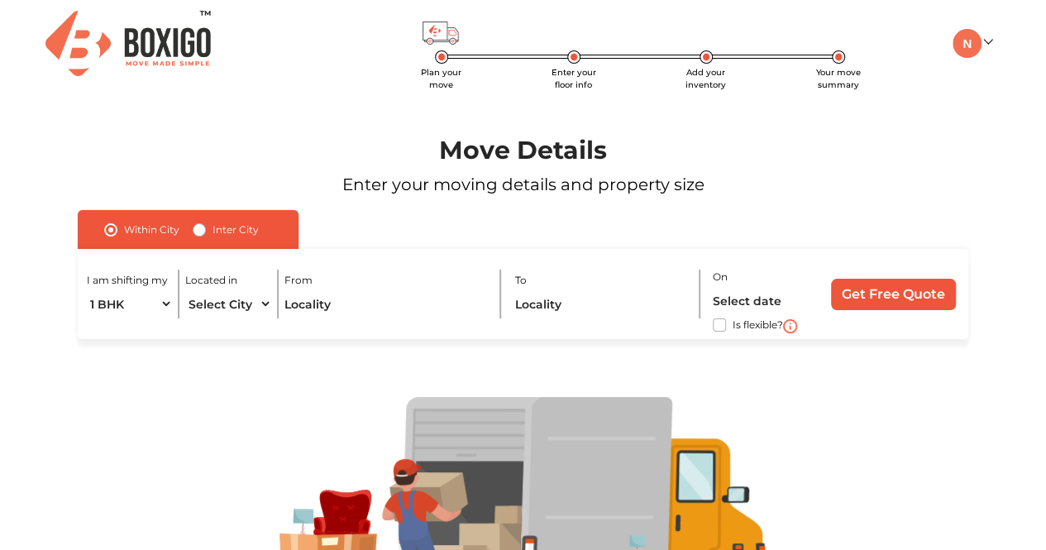
click at [733, 322] on label "Is flexible?" at bounding box center [758, 323] width 50 height 17
click at [91, 322] on input "Is flexible?" at bounding box center [84, 323] width 13 height 17
checkbox input "true"
click at [205, 303] on select "Select City Bangalore Bengaluru Bhopal Bhubaneswar Chennai Coimbatore Cuttack D…" at bounding box center [228, 303] width 86 height 29
select select "[GEOGRAPHIC_DATA]"
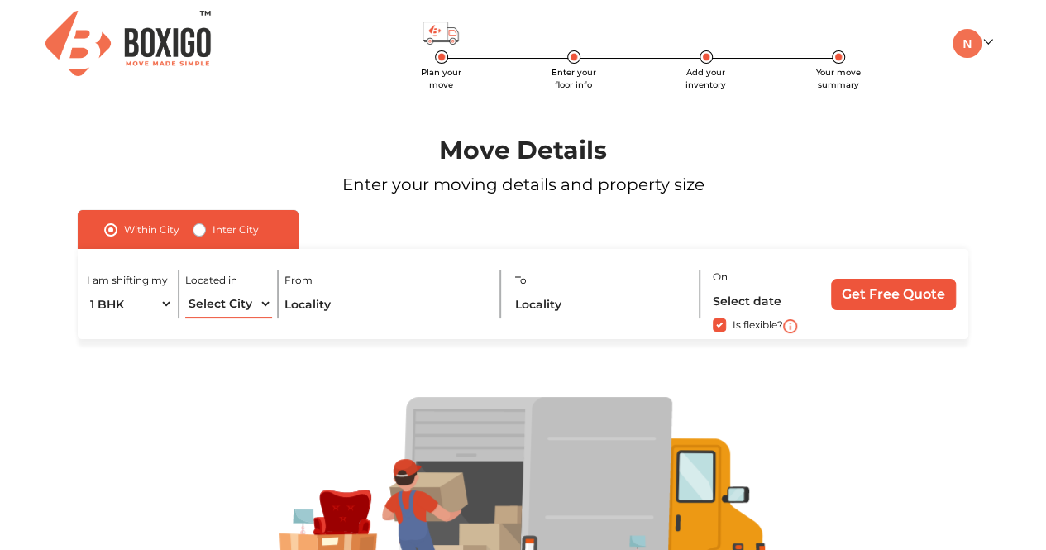
click at [185, 289] on select "Select City Bangalore Bengaluru Bhopal Bhubaneswar Chennai Coimbatore Cuttack D…" at bounding box center [228, 303] width 86 height 29
click at [291, 290] on input "text" at bounding box center [385, 303] width 203 height 29
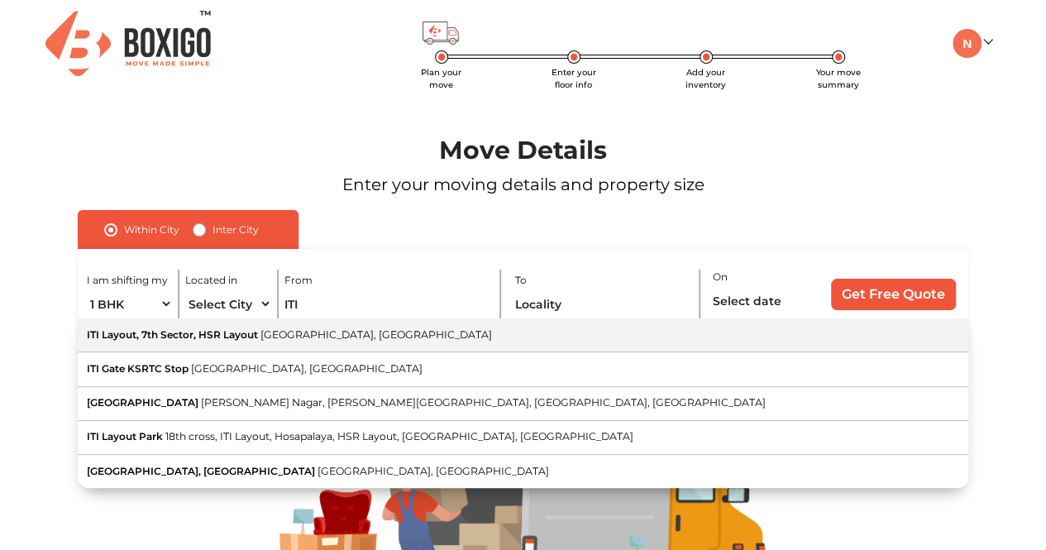
click at [292, 338] on span "[GEOGRAPHIC_DATA], [GEOGRAPHIC_DATA]" at bounding box center [376, 334] width 232 height 12
type input "ITI Layout, 7th Sector, HSR Layout, [GEOGRAPHIC_DATA], [GEOGRAPHIC_DATA]"
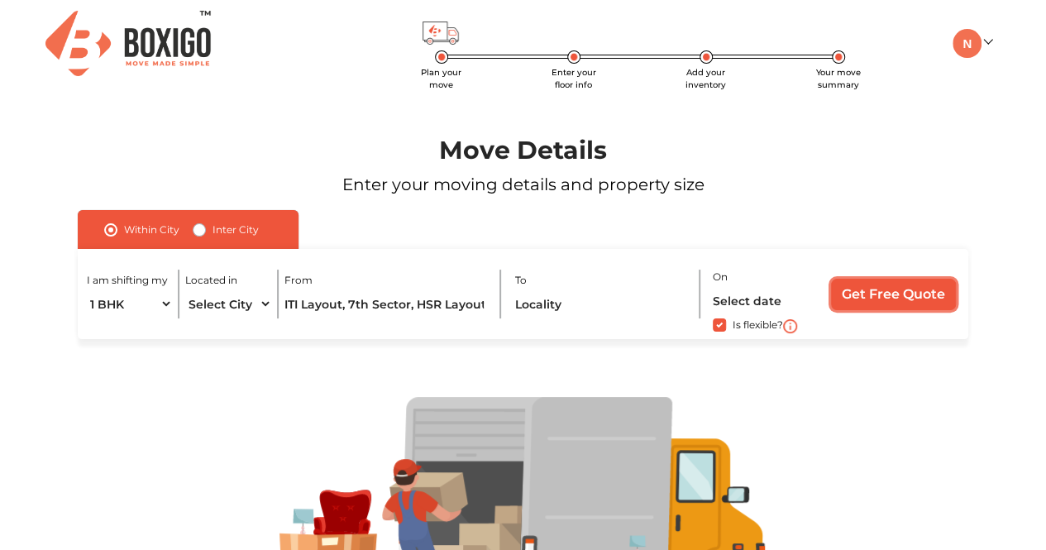
click at [900, 289] on input "Get Free Quote" at bounding box center [893, 294] width 125 height 31
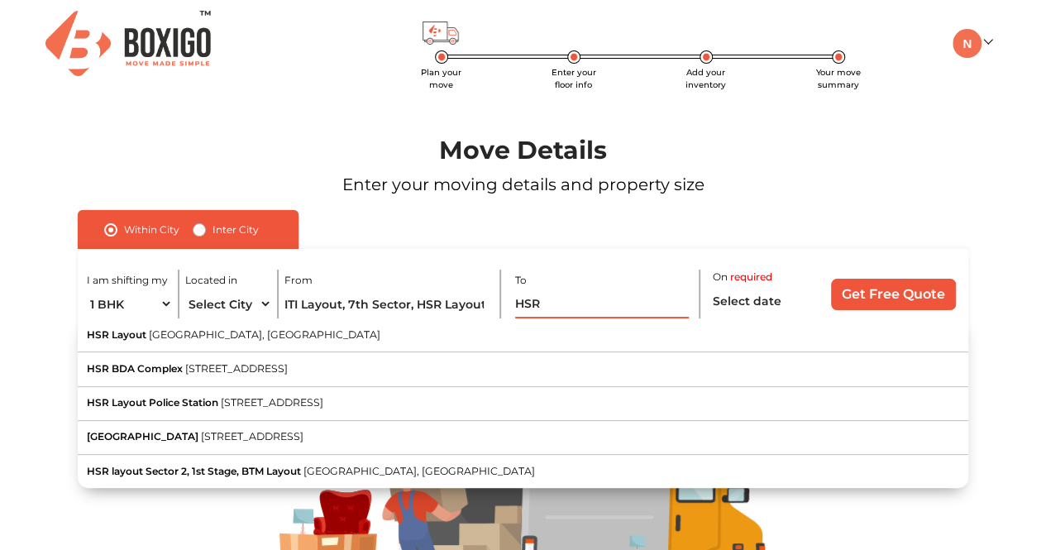
type input "HSR"
click at [497, 87] on div "Move Details Enter your moving details and property size" at bounding box center [523, 149] width 987 height 124
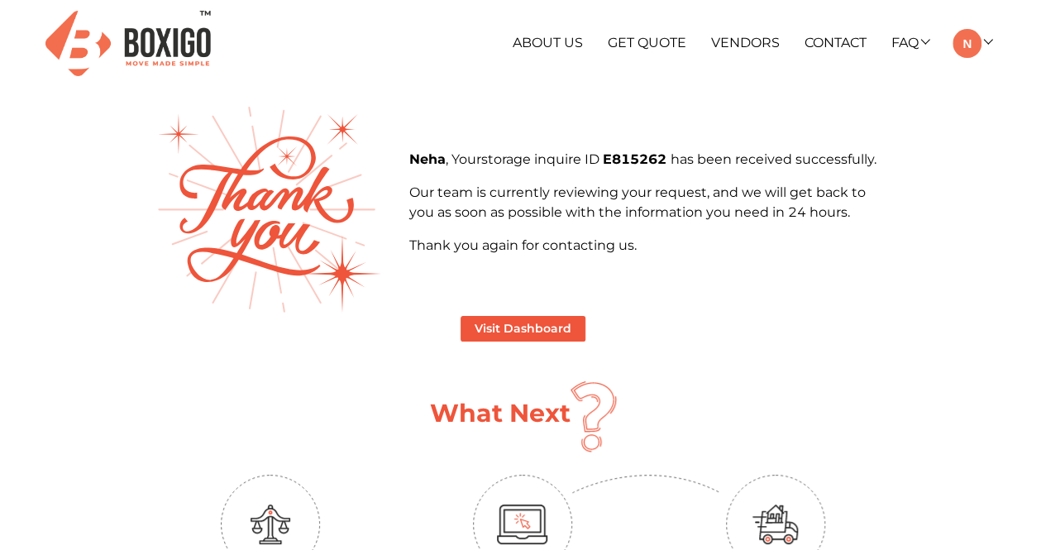
scroll to position [28, 0]
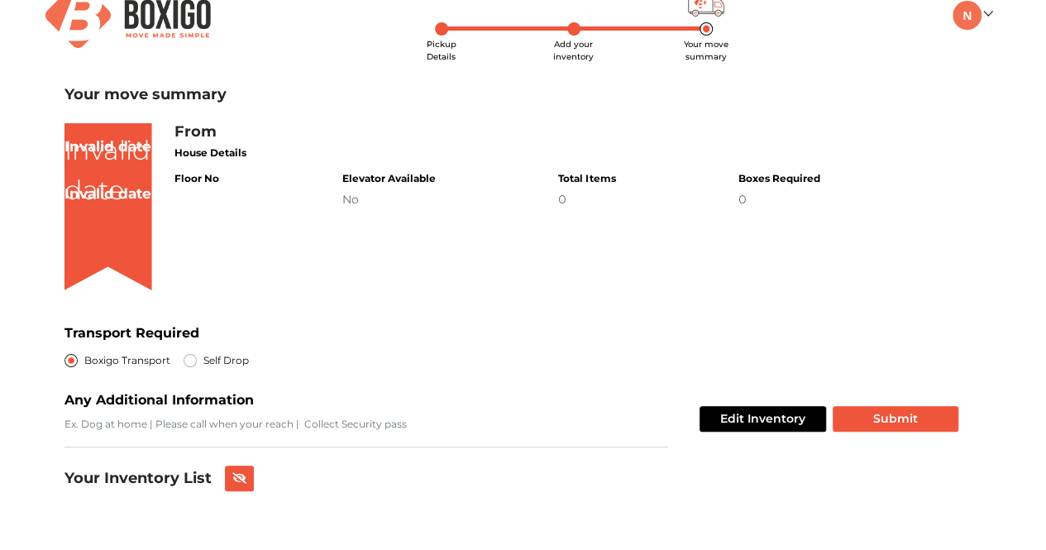
scroll to position [13, 0]
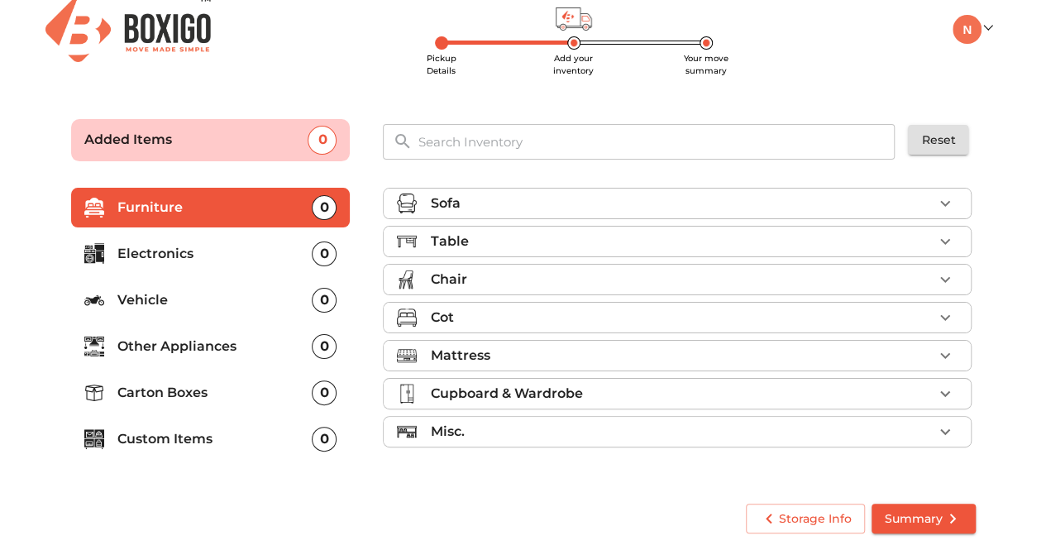
scroll to position [13, 0]
